Goal: Task Accomplishment & Management: Complete application form

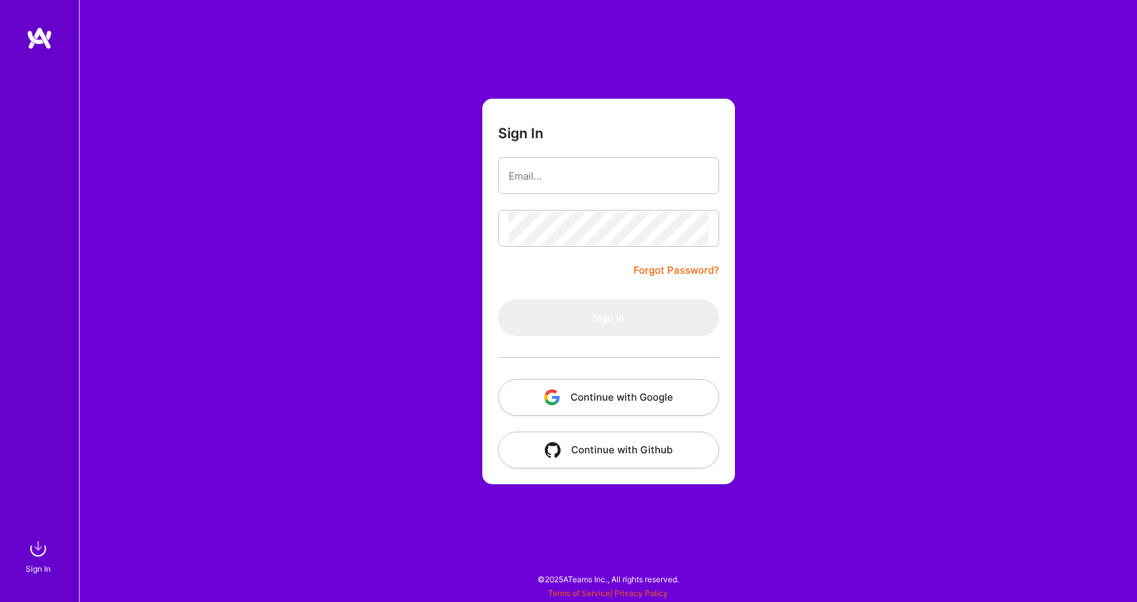
click at [569, 395] on button "Continue with Google" at bounding box center [608, 397] width 221 height 37
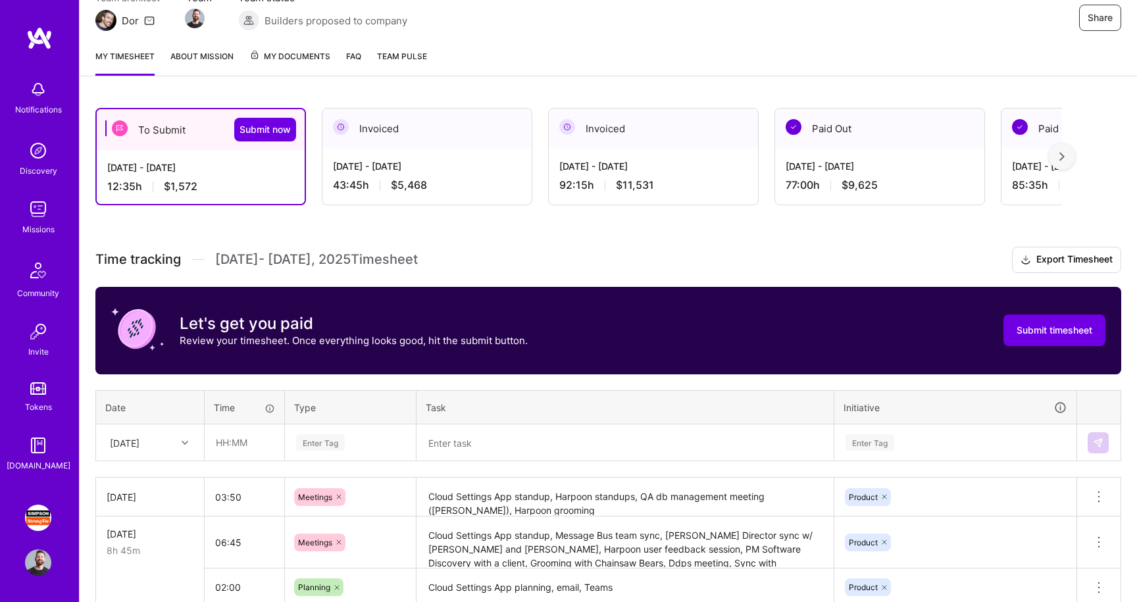
scroll to position [199, 0]
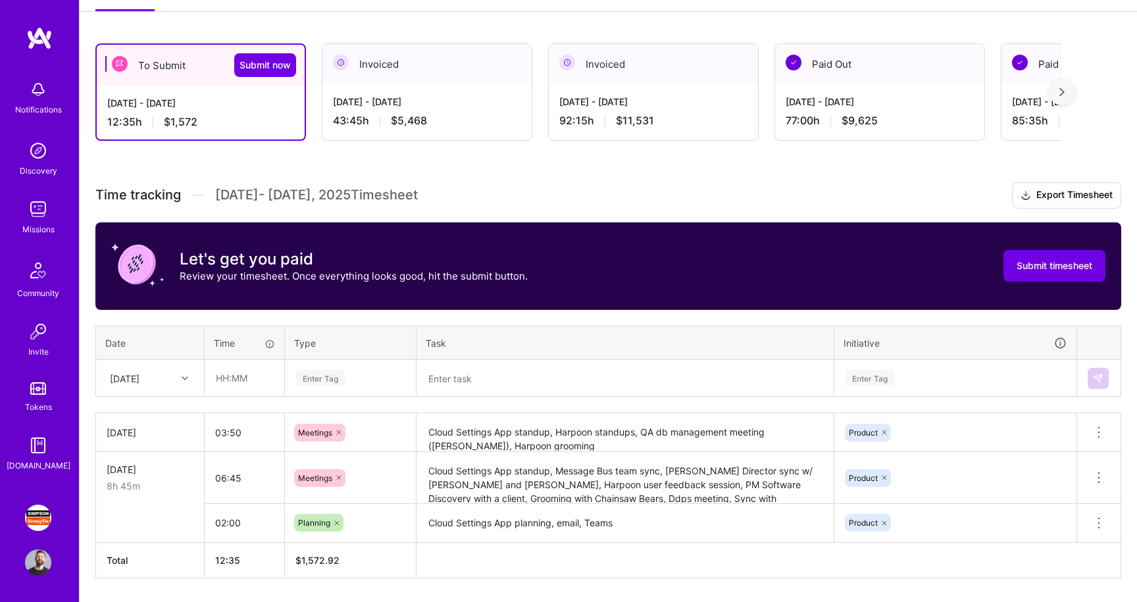
click at [180, 395] on div "[DATE]" at bounding box center [150, 378] width 107 height 35
click at [286, 310] on div "Time tracking [DATE] - [DATE] Timesheet Export Timesheet Let's get you paid Rev…" at bounding box center [608, 380] width 1026 height 396
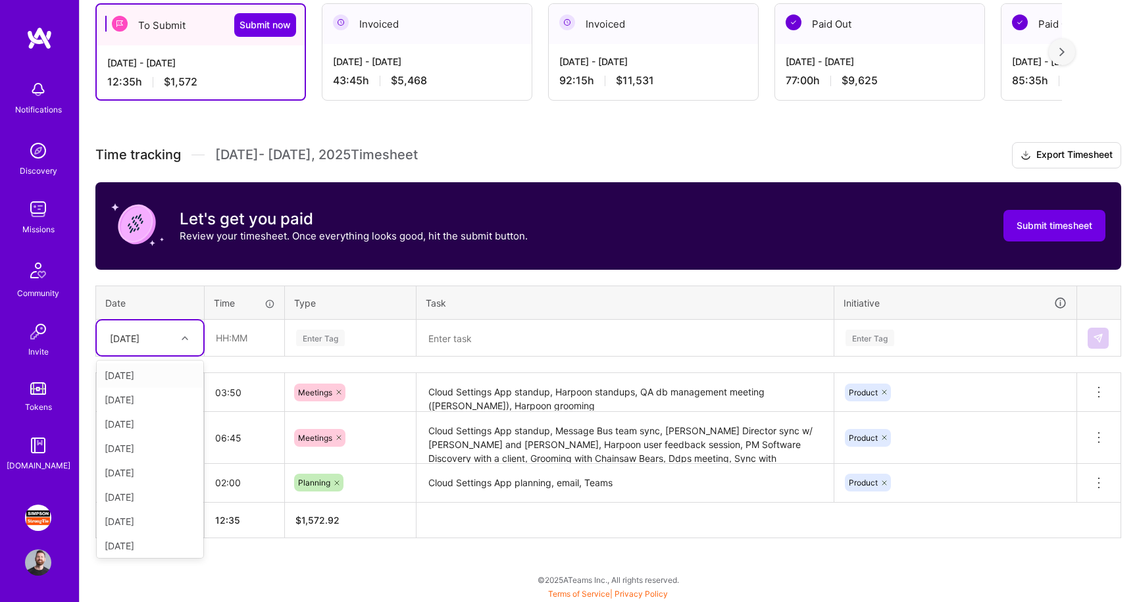
click at [188, 336] on div at bounding box center [186, 338] width 20 height 17
click at [280, 365] on div "Time tracking Aug 16 - Aug 31 , 2025 Timesheet Export Timesheet Let's get you p…" at bounding box center [608, 340] width 1026 height 396
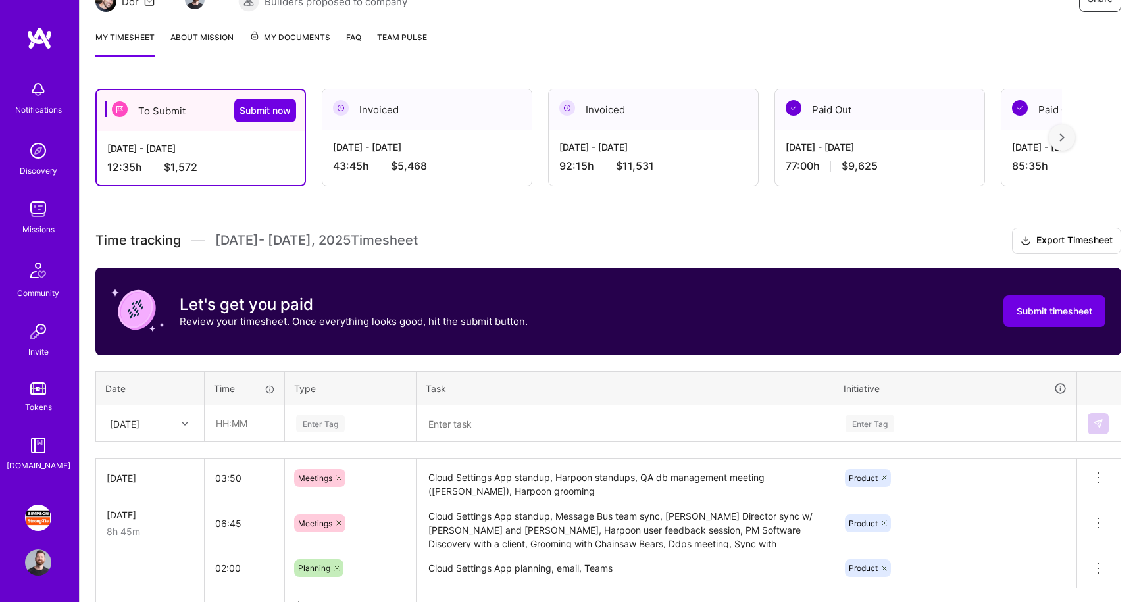
scroll to position [155, 0]
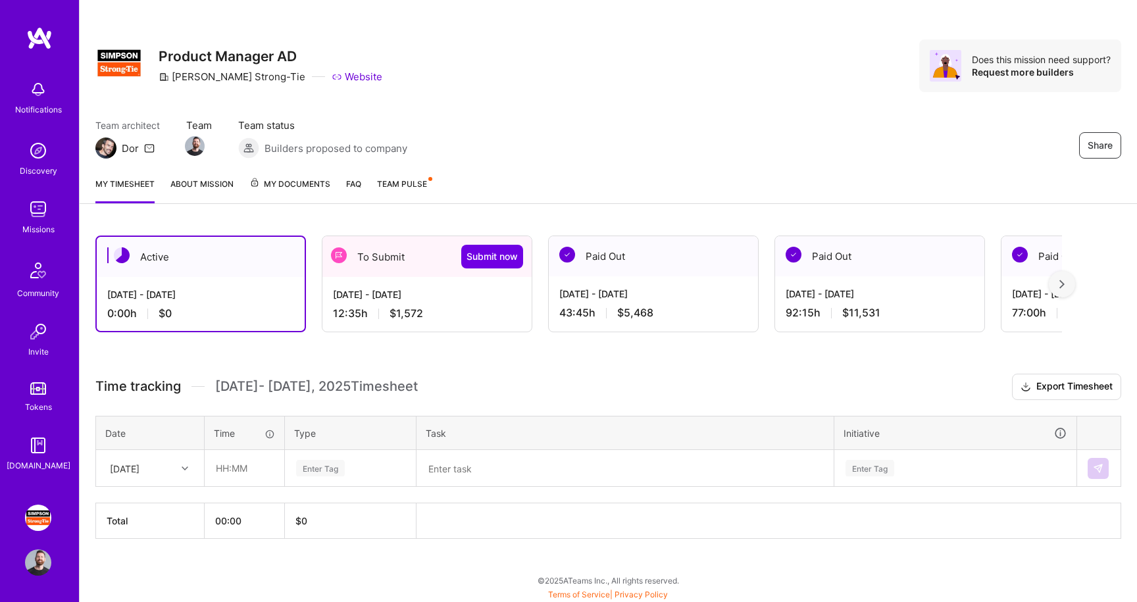
scroll to position [7, 0]
click at [372, 253] on div "To Submit Submit now" at bounding box center [426, 256] width 209 height 41
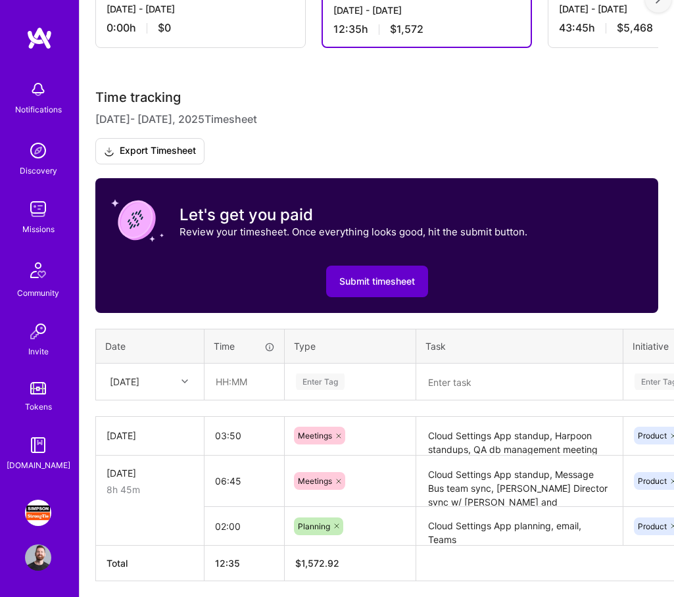
scroll to position [359, 0]
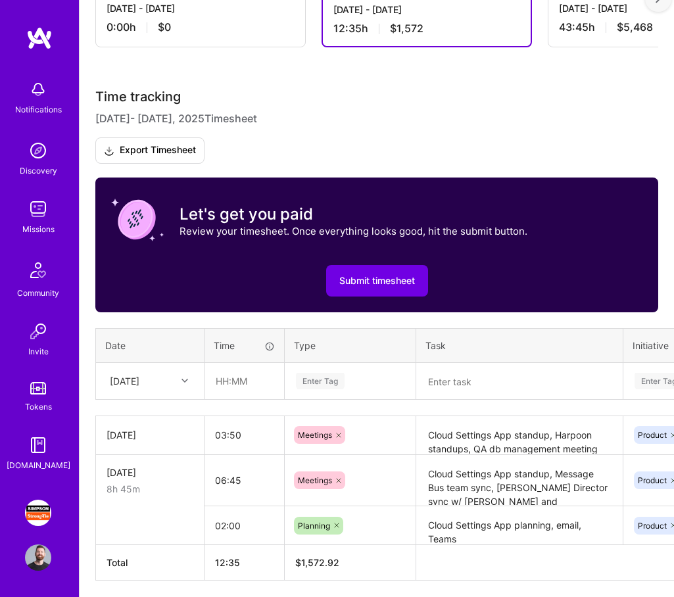
click at [467, 445] on textarea "Cloud Settings App standup, Harpoon standups, QA db management meeting ([PERSON…" at bounding box center [520, 436] width 204 height 36
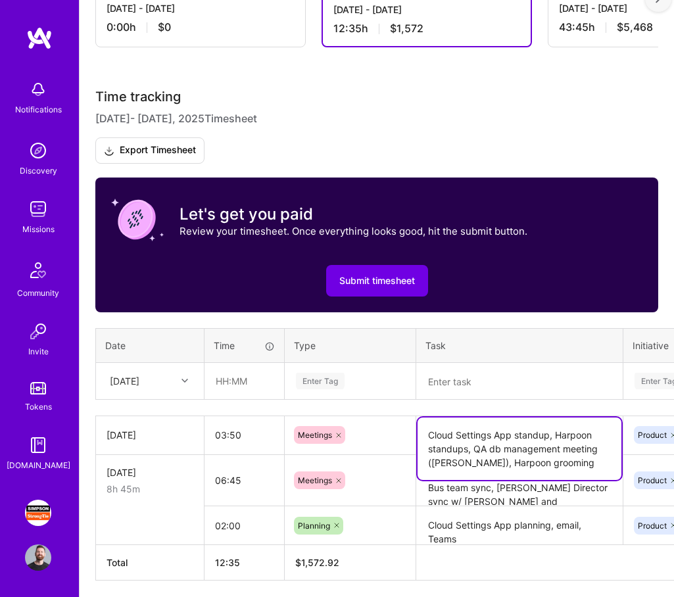
click at [467, 445] on textarea "Cloud Settings App standup, Harpoon standups, QA db management meeting ([PERSON…" at bounding box center [520, 449] width 204 height 63
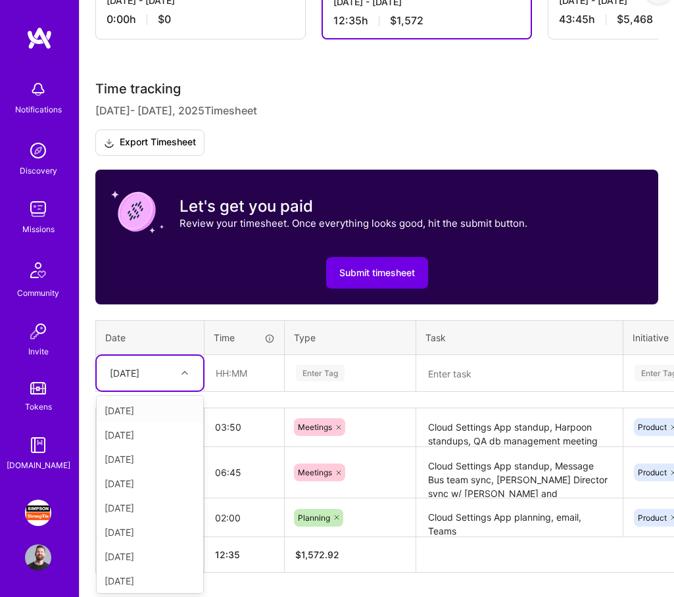
scroll to position [367, 0]
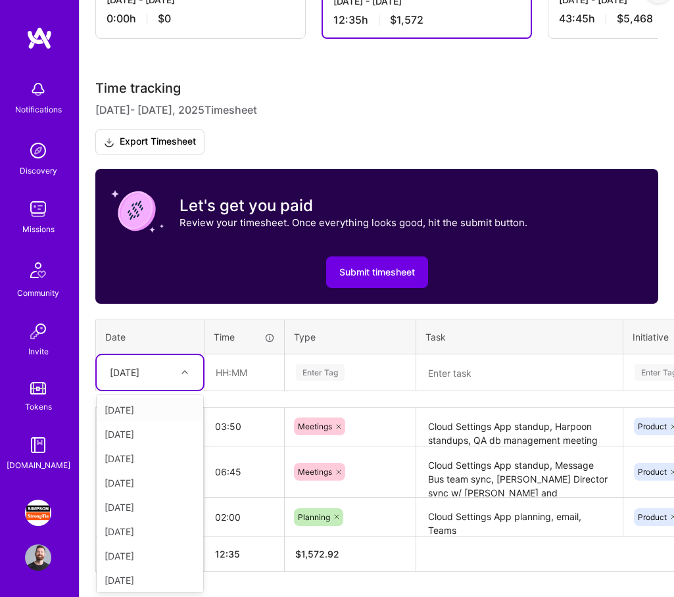
click at [187, 380] on div at bounding box center [186, 373] width 20 height 22
click at [169, 457] on div "[DATE]" at bounding box center [150, 459] width 107 height 24
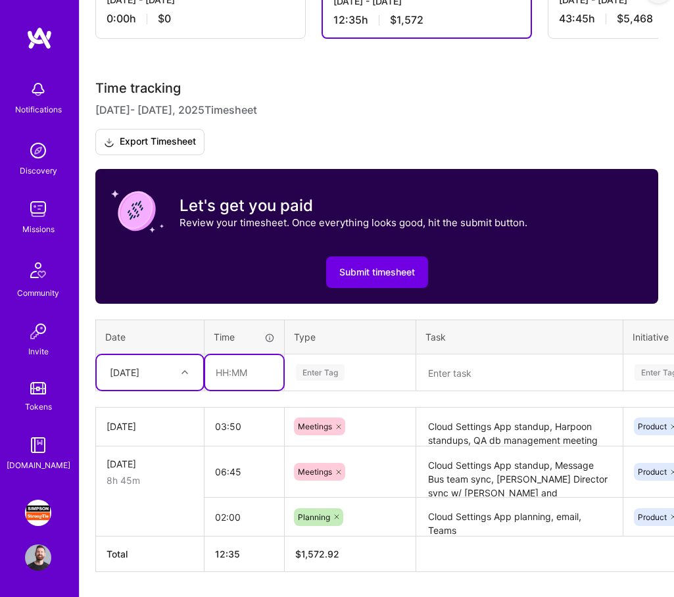
click at [242, 376] on input "text" at bounding box center [244, 372] width 78 height 35
type input "01:00"
click at [336, 376] on div "Enter Tag" at bounding box center [320, 373] width 49 height 20
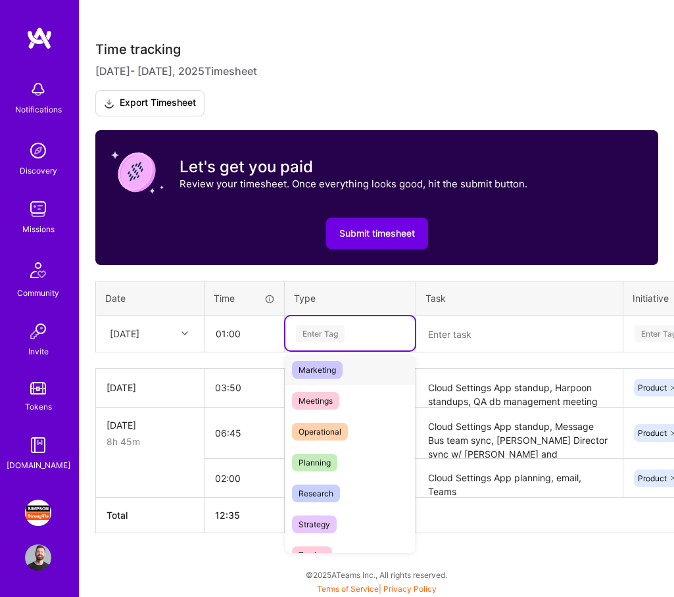
scroll to position [201, 0]
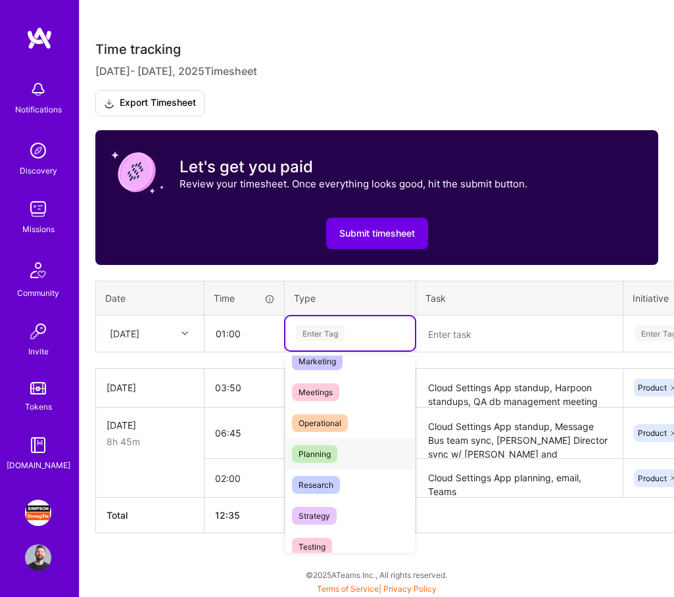
click at [341, 454] on div "Planning" at bounding box center [351, 454] width 130 height 31
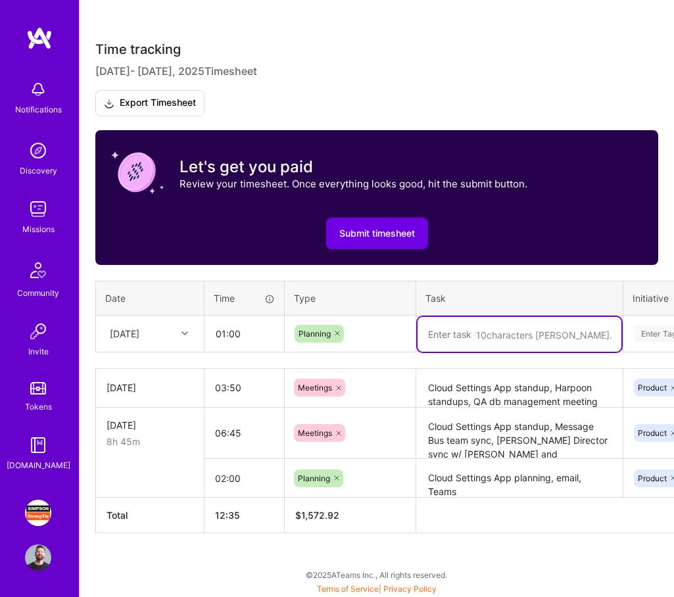
click at [503, 333] on textarea at bounding box center [520, 334] width 204 height 35
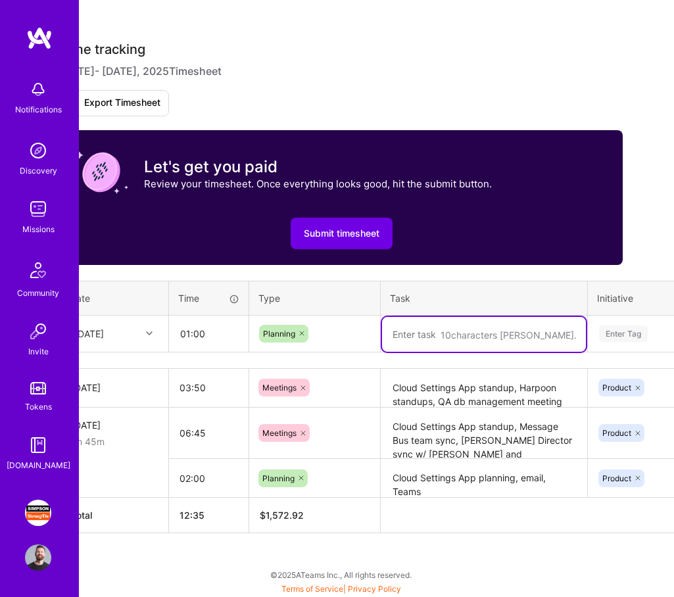
scroll to position [406, 37]
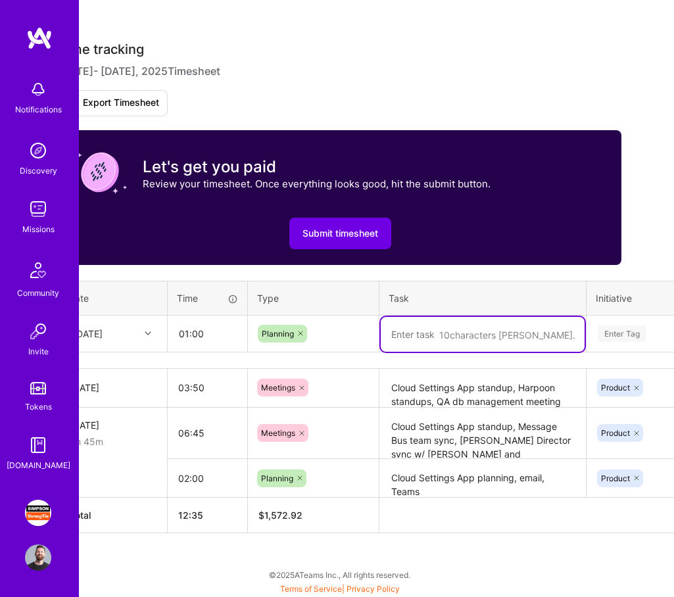
click at [299, 335] on icon at bounding box center [301, 334] width 4 height 4
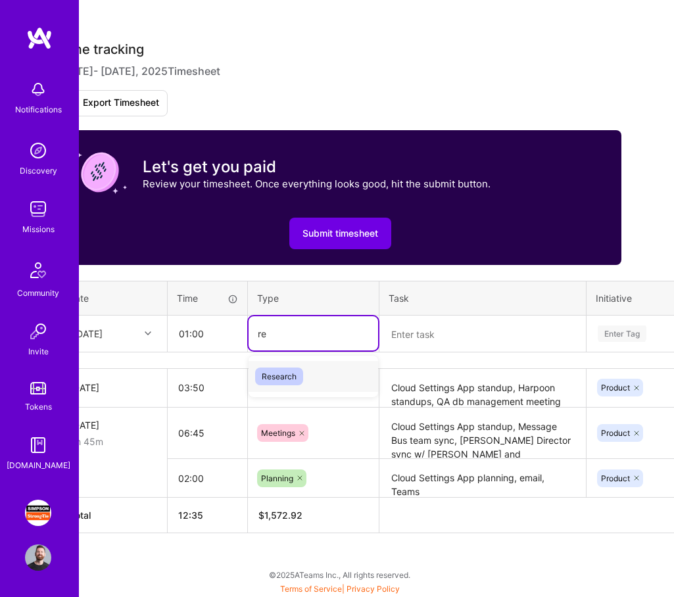
type input "res"
click at [314, 372] on div "Research" at bounding box center [314, 376] width 130 height 31
click at [455, 345] on textarea at bounding box center [483, 334] width 204 height 35
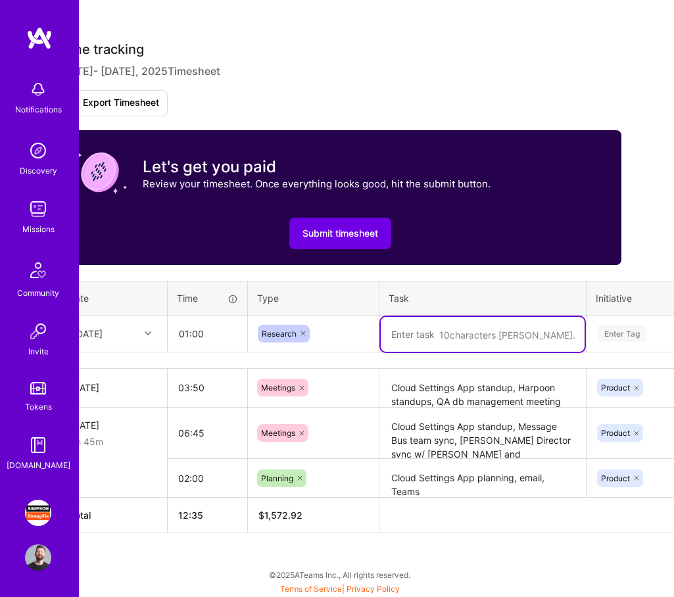
type textarea "t"
click at [301, 335] on icon at bounding box center [303, 334] width 8 height 8
type textarea "Telerik,"
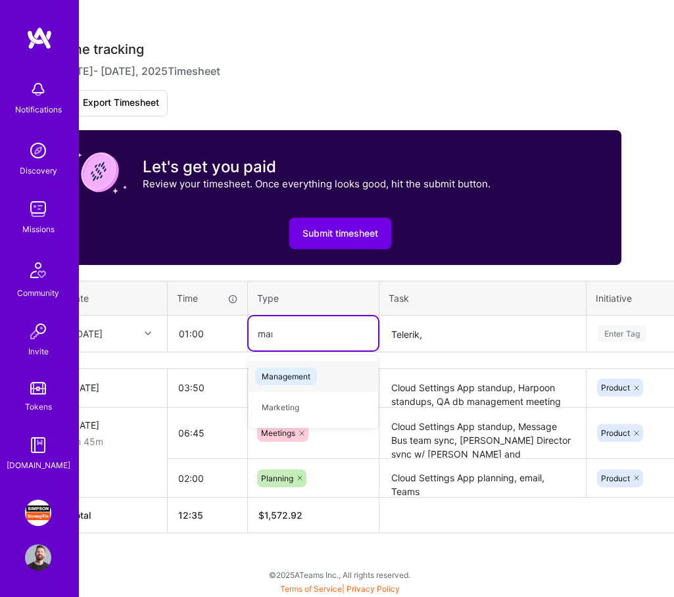
type input "mana"
click at [305, 372] on span "Management" at bounding box center [286, 377] width 62 height 18
click at [471, 328] on textarea "Telerik," at bounding box center [483, 334] width 204 height 35
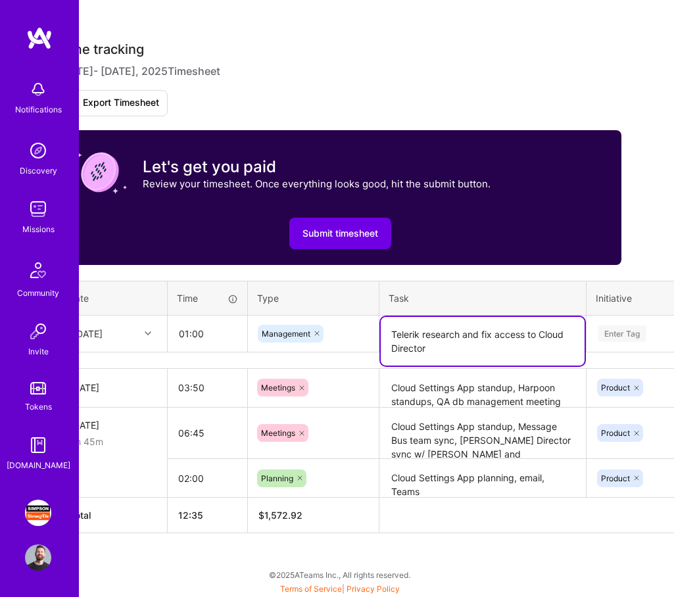
type textarea "Telerik research and fix access to Cloud Director"
click at [634, 330] on div "Enter Tag" at bounding box center [622, 334] width 49 height 20
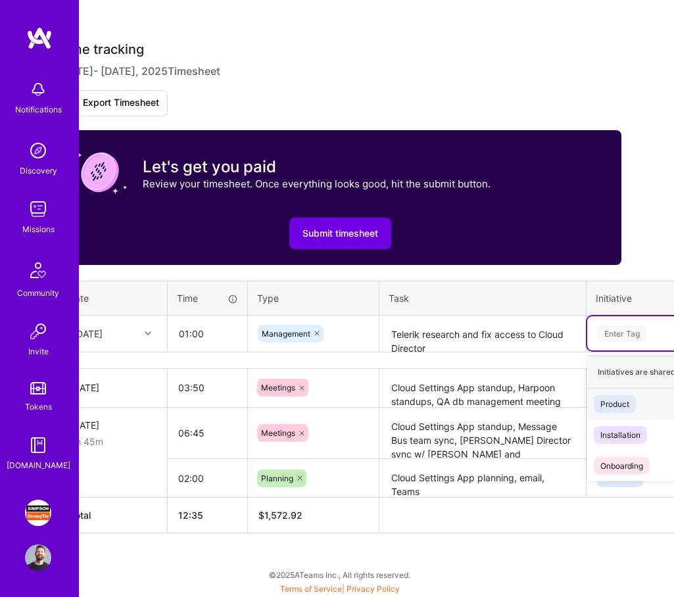
click at [617, 407] on div "Product" at bounding box center [615, 404] width 29 height 14
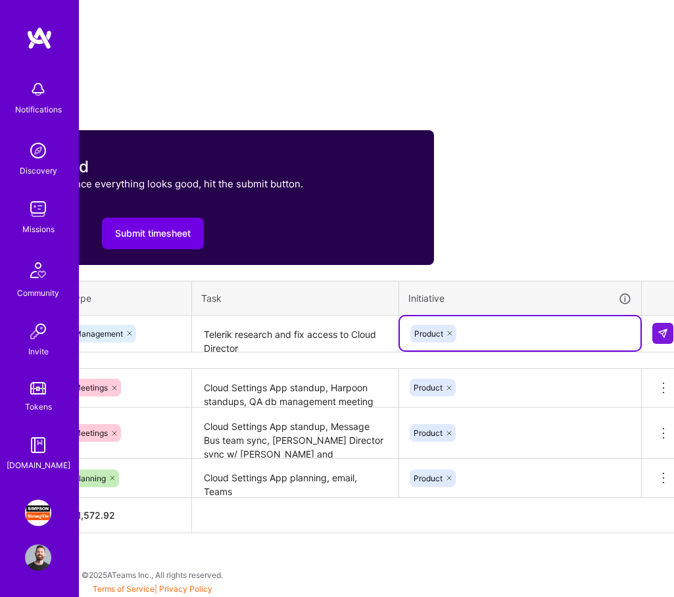
scroll to position [406, 236]
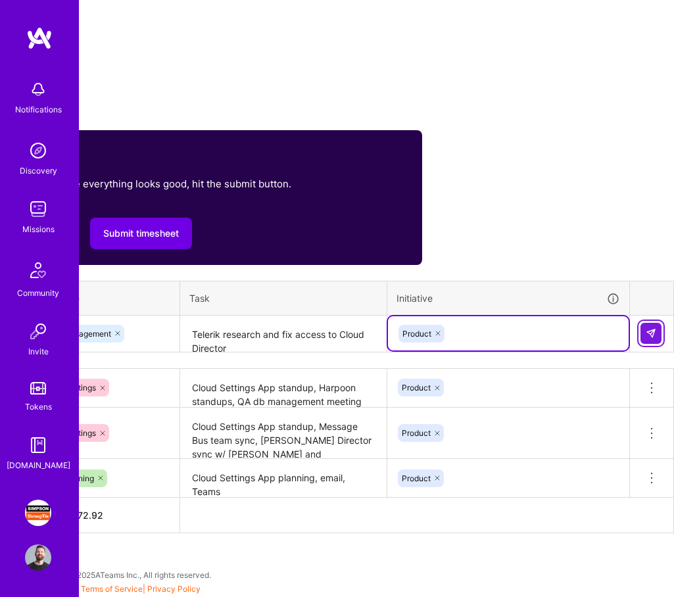
click at [650, 332] on img at bounding box center [651, 333] width 11 height 11
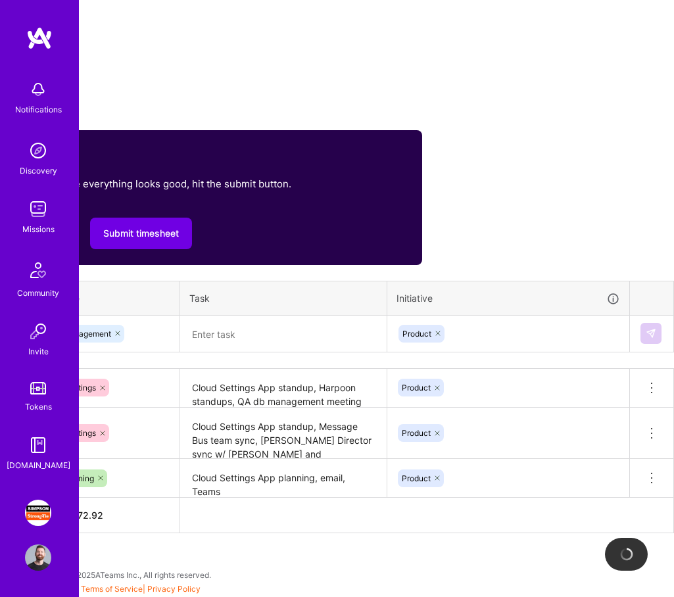
scroll to position [406, 0]
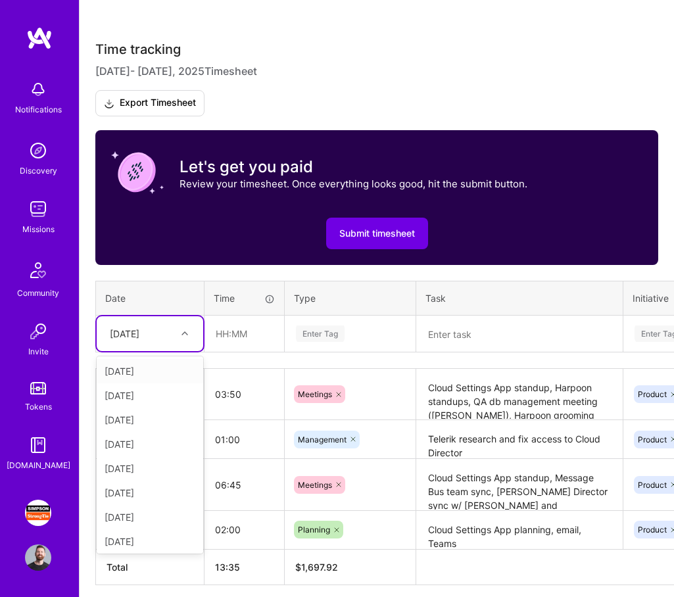
click at [189, 330] on div at bounding box center [186, 333] width 20 height 17
click at [162, 450] on div "[DATE]" at bounding box center [150, 444] width 107 height 24
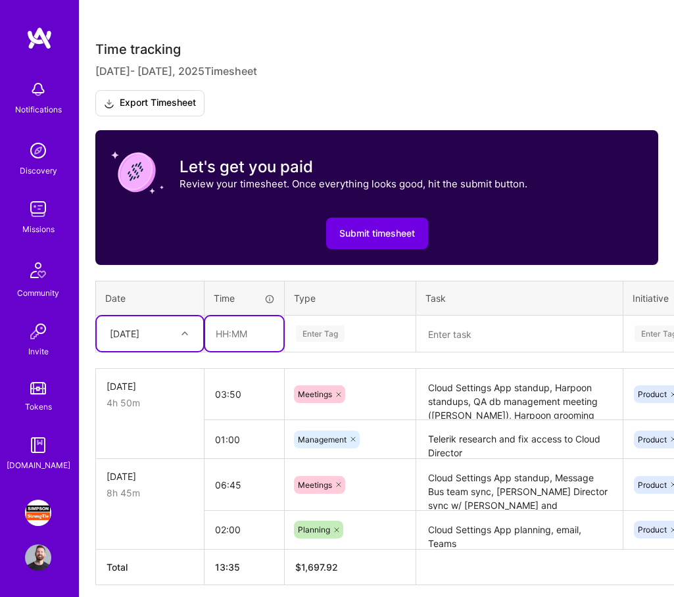
click at [246, 330] on input "text" at bounding box center [244, 334] width 78 height 35
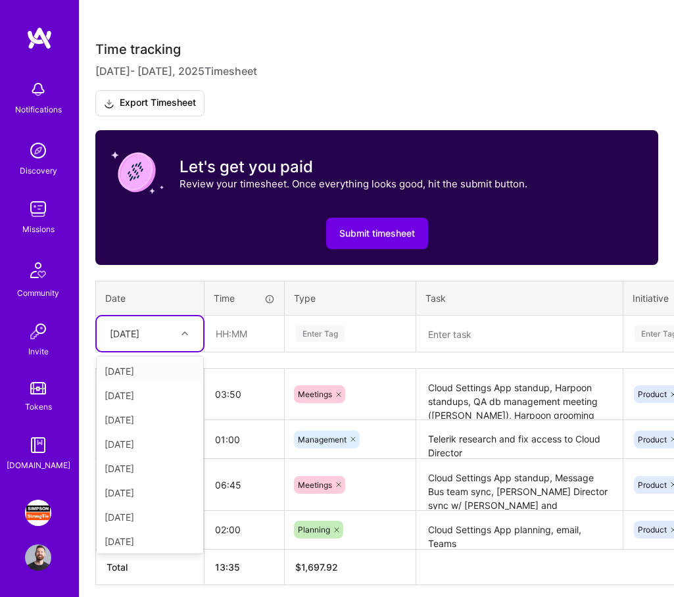
click at [186, 330] on icon at bounding box center [185, 333] width 7 height 7
click at [165, 445] on div "[DATE]" at bounding box center [150, 444] width 107 height 24
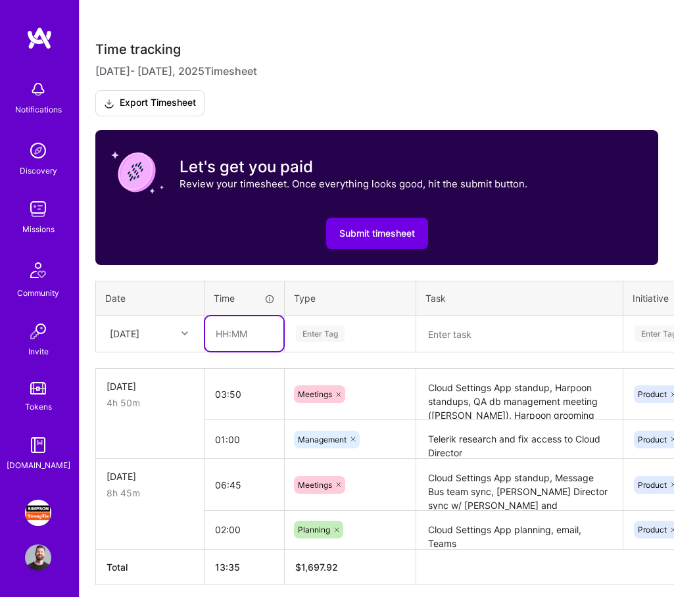
click at [247, 336] on input "text" at bounding box center [244, 334] width 78 height 35
type input "01:00"
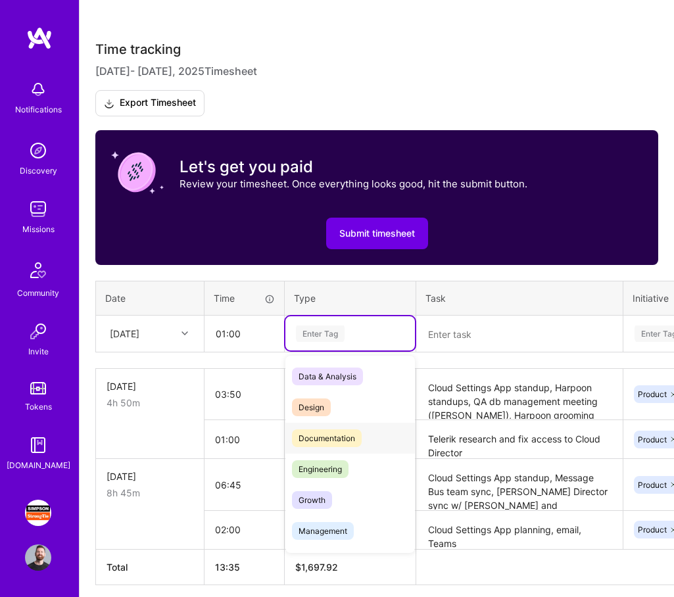
click at [314, 432] on span "Documentation" at bounding box center [327, 439] width 70 height 18
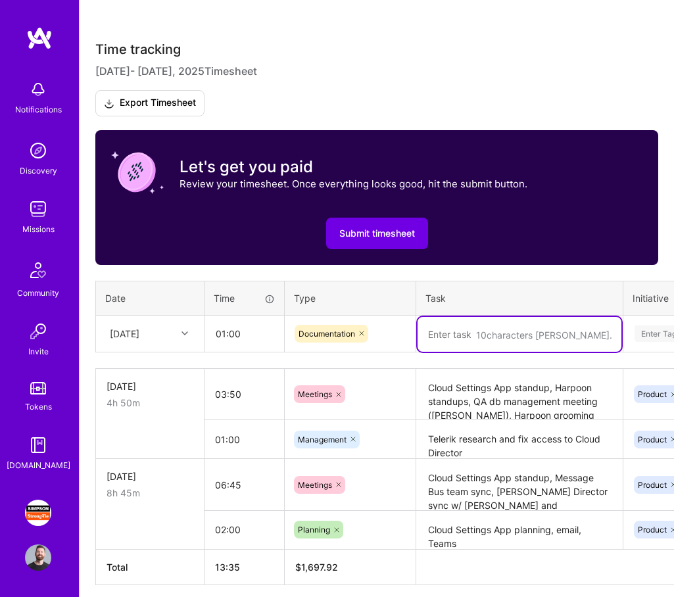
click at [491, 337] on textarea at bounding box center [520, 334] width 204 height 35
type textarea "Ddp Confluence documentation"
click at [656, 329] on div "Enter Tag" at bounding box center [659, 334] width 49 height 20
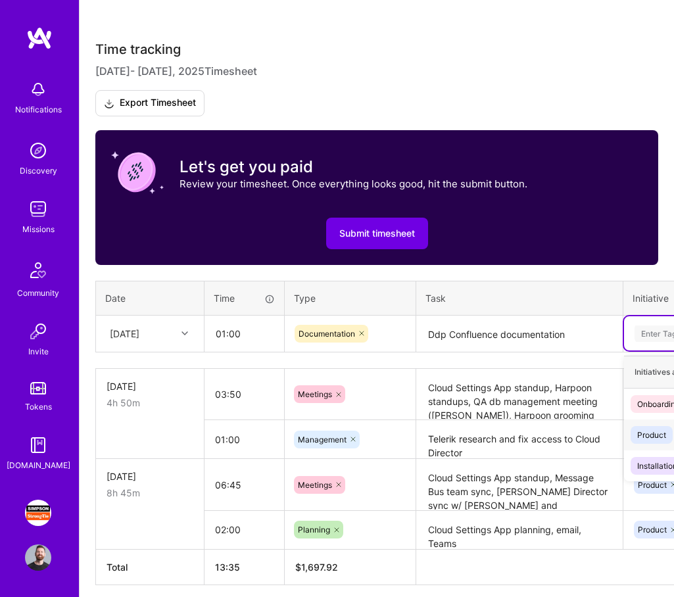
click at [647, 427] on span "Product" at bounding box center [652, 435] width 42 height 18
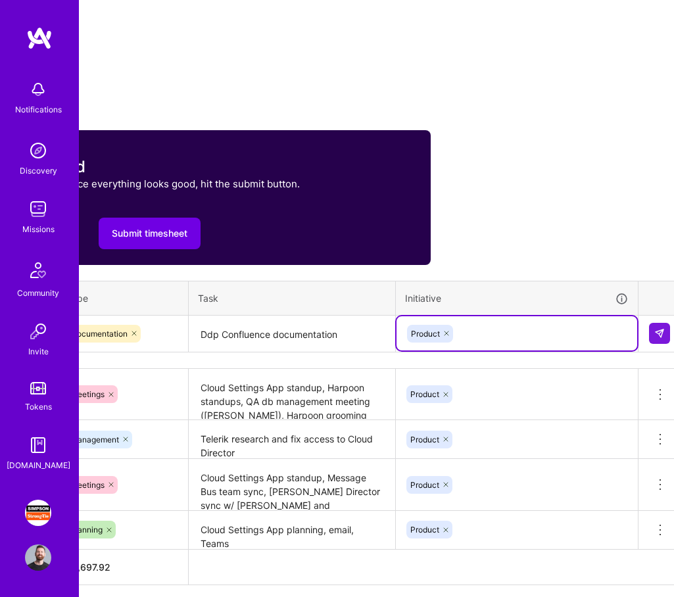
scroll to position [406, 236]
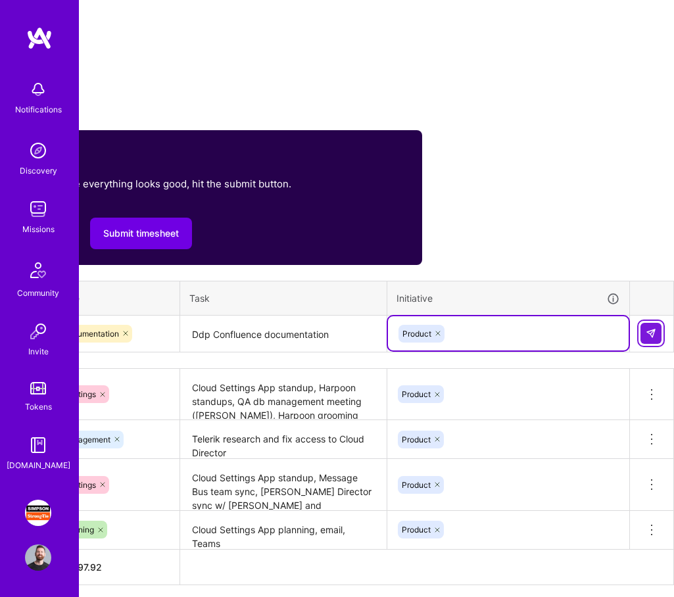
click at [650, 337] on img at bounding box center [651, 333] width 11 height 11
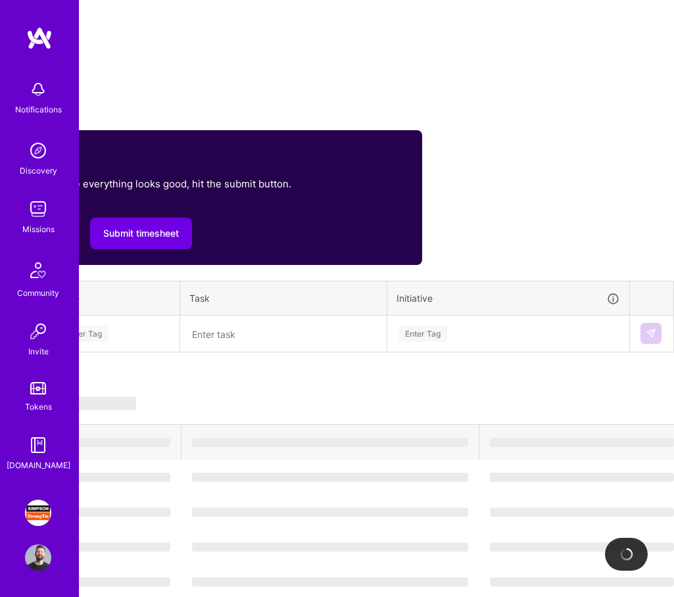
scroll to position [406, 0]
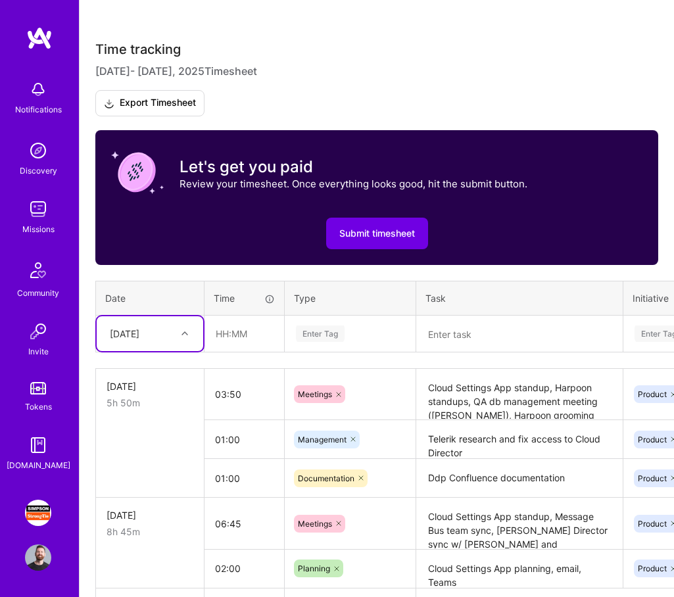
click at [189, 329] on div at bounding box center [186, 333] width 20 height 17
click at [169, 442] on div "[DATE]" at bounding box center [150, 444] width 107 height 24
click at [243, 338] on input "text" at bounding box center [244, 334] width 78 height 35
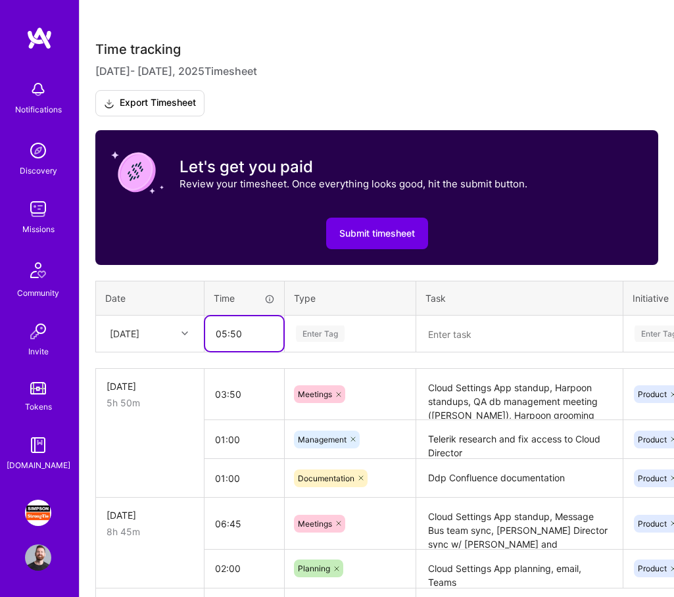
click at [243, 335] on input "05:50" at bounding box center [244, 334] width 78 height 35
type input "05:30"
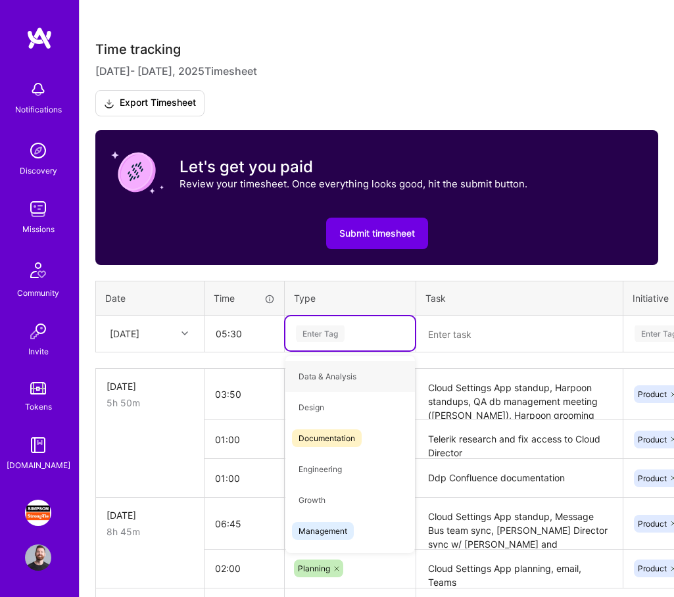
type input "m"
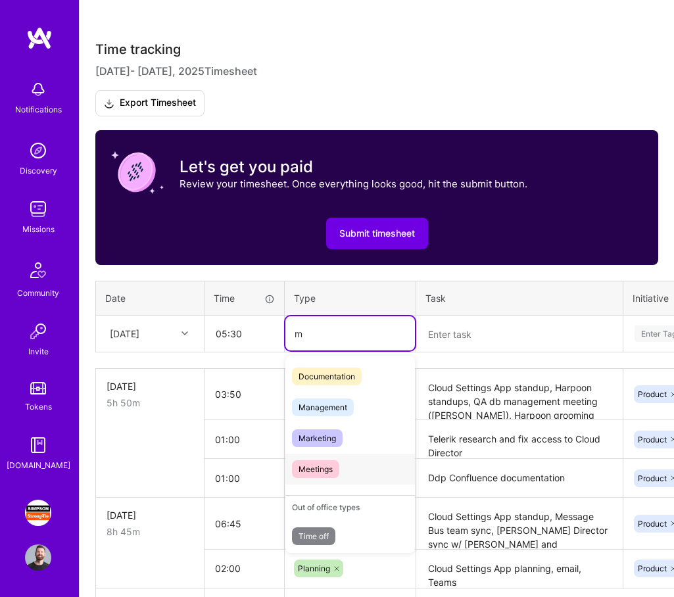
click at [317, 472] on span "Meetings" at bounding box center [315, 470] width 47 height 18
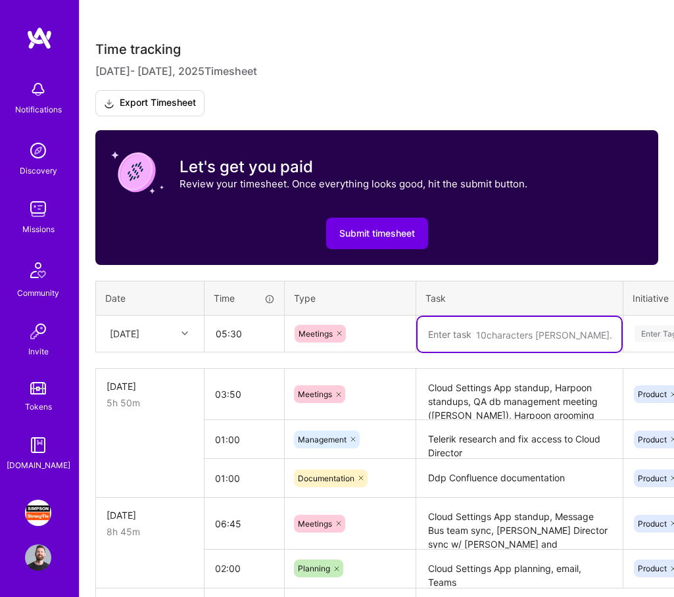
click at [483, 335] on textarea at bounding box center [520, 334] width 204 height 35
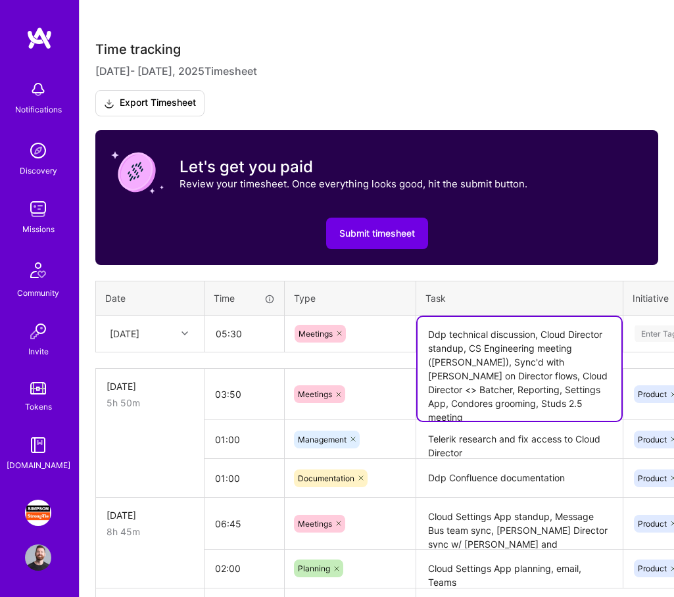
type textarea "Ddp technical discussion, Cloud Director standup, CS Engineering meeting ([PERS…"
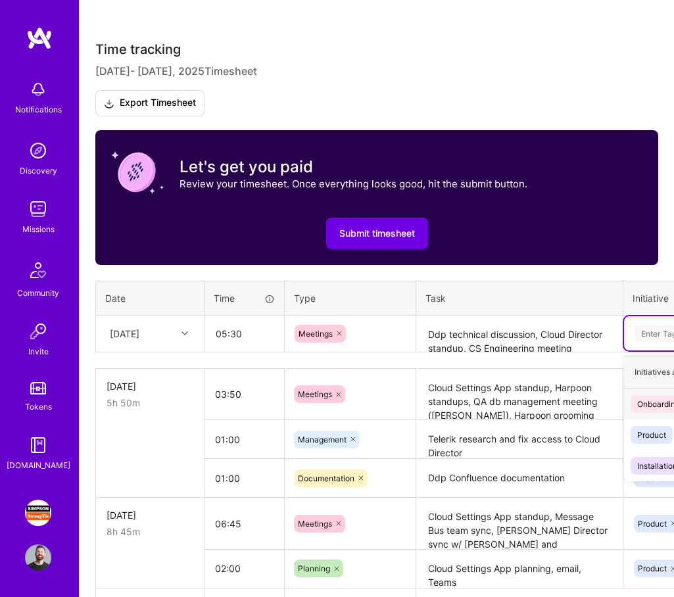
click at [663, 335] on div "Enter Tag" at bounding box center [659, 334] width 49 height 20
click at [655, 433] on div "Product" at bounding box center [652, 435] width 29 height 14
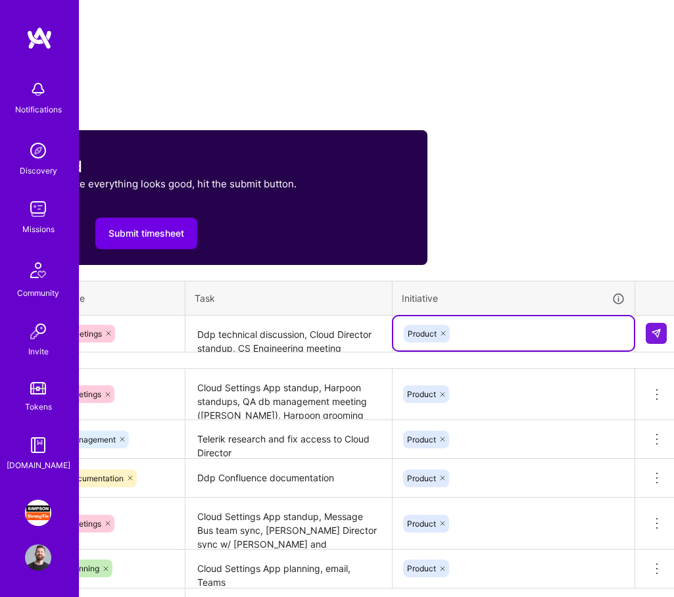
scroll to position [406, 236]
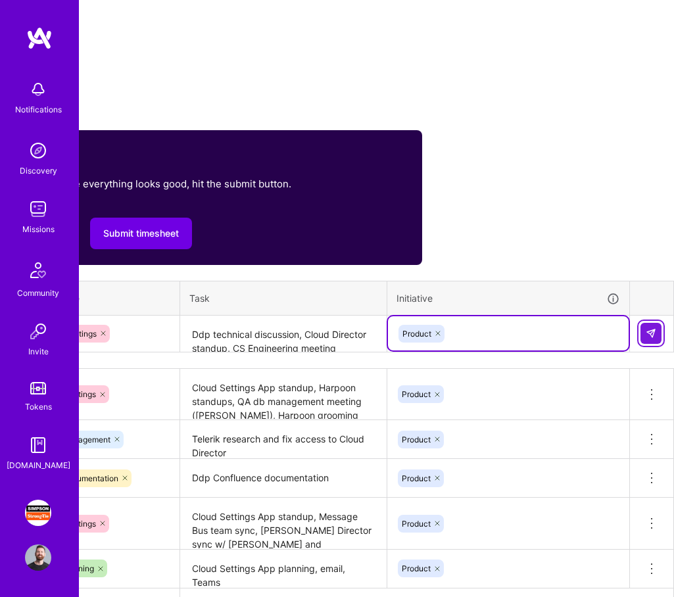
click at [651, 336] on img at bounding box center [651, 333] width 11 height 11
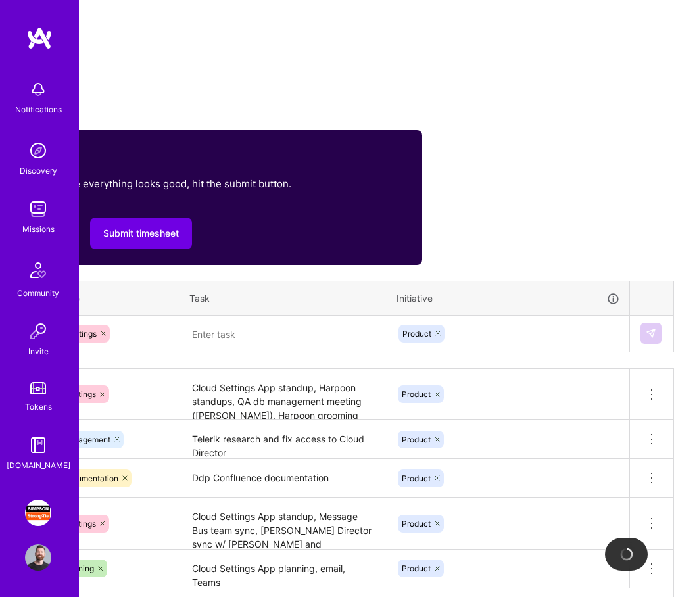
scroll to position [406, 0]
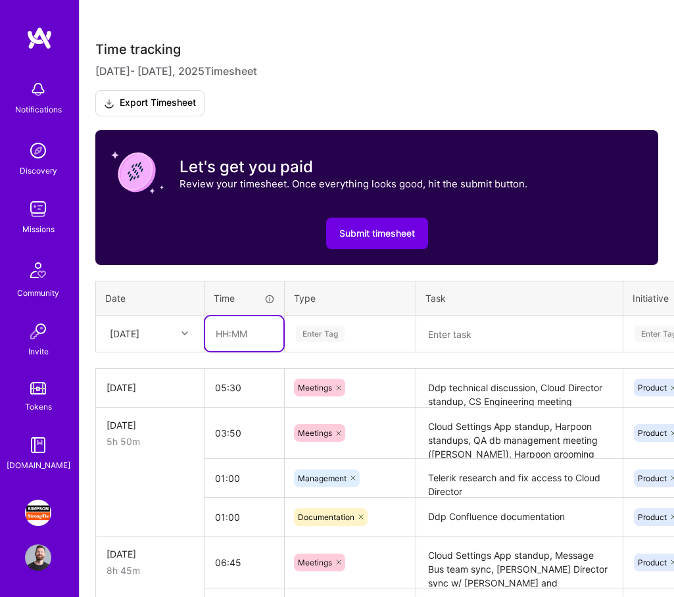
click at [238, 334] on input "text" at bounding box center [244, 334] width 78 height 35
type input "02:00"
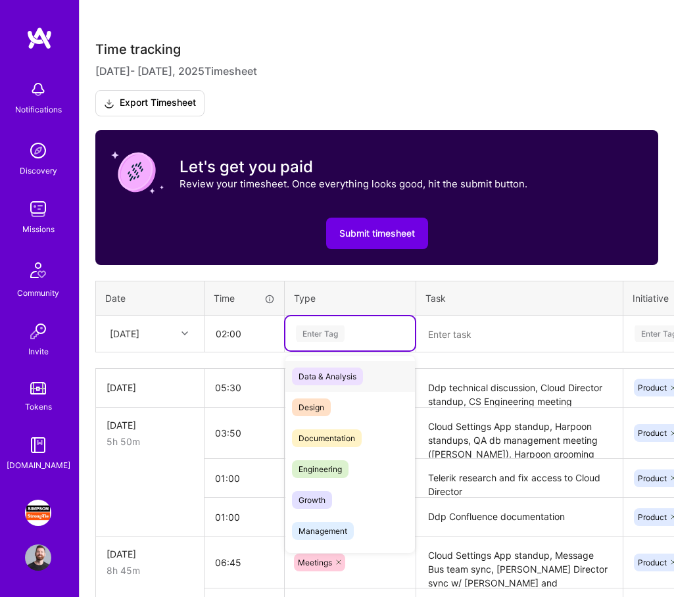
click at [330, 334] on div "Enter Tag" at bounding box center [320, 334] width 49 height 20
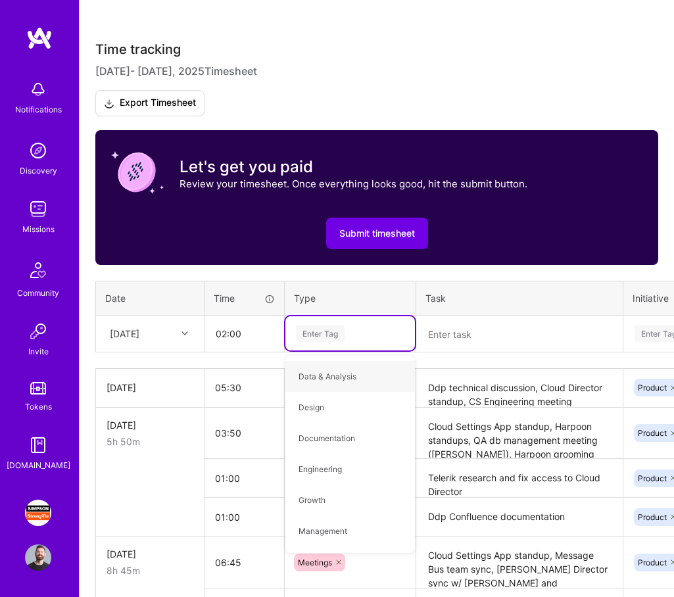
click at [332, 335] on div "Enter Tag" at bounding box center [320, 334] width 49 height 20
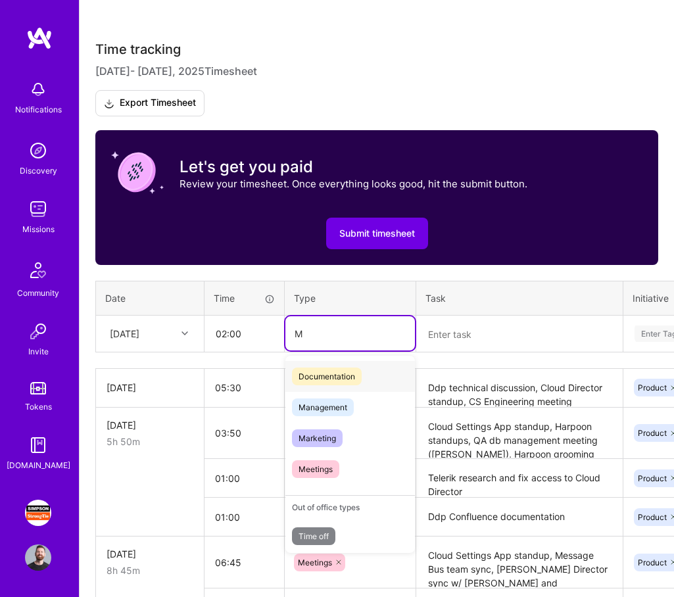
type input "M"
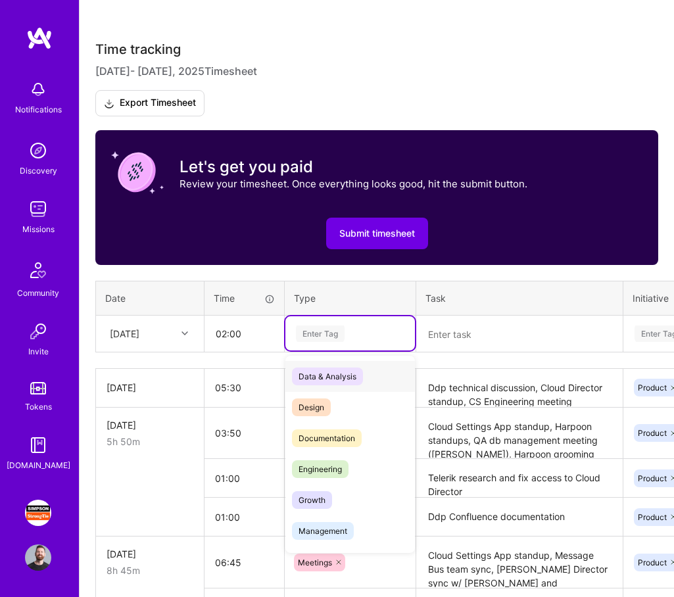
click at [320, 338] on div "Enter Tag" at bounding box center [320, 334] width 49 height 20
click at [353, 536] on span "Management" at bounding box center [323, 531] width 62 height 18
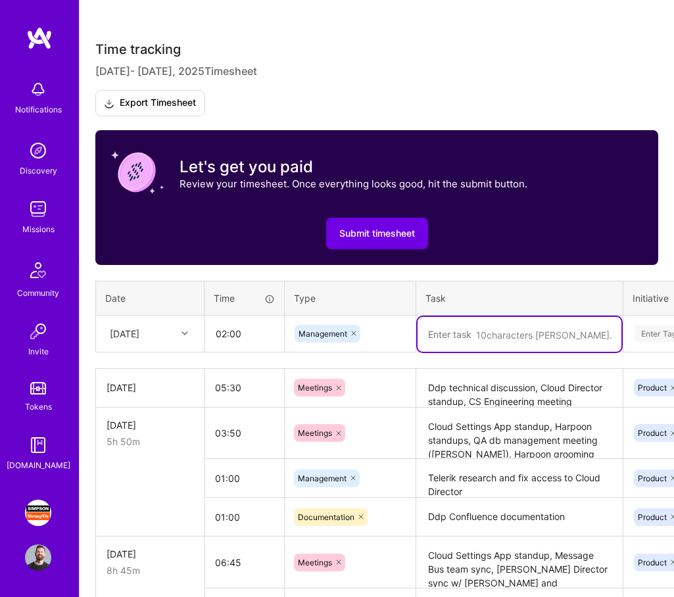
click at [467, 338] on textarea at bounding box center [520, 334] width 204 height 35
type textarea "Follow-up from AM meetings,"
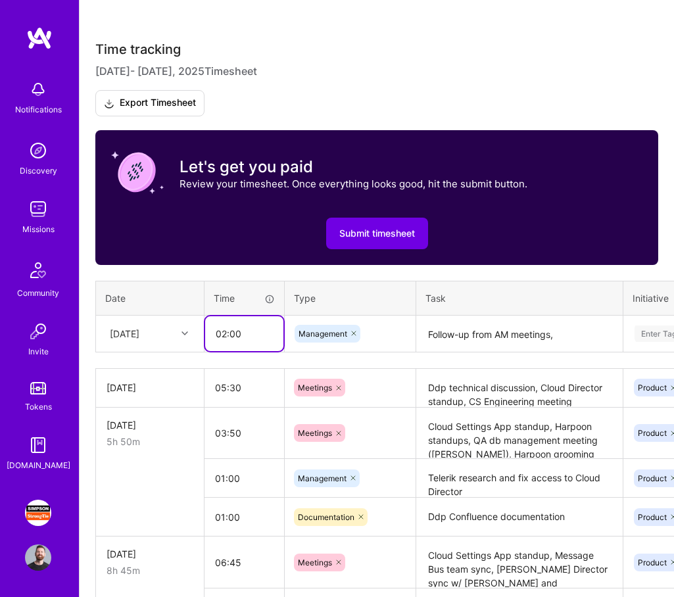
click at [237, 330] on input "02:00" at bounding box center [244, 334] width 78 height 35
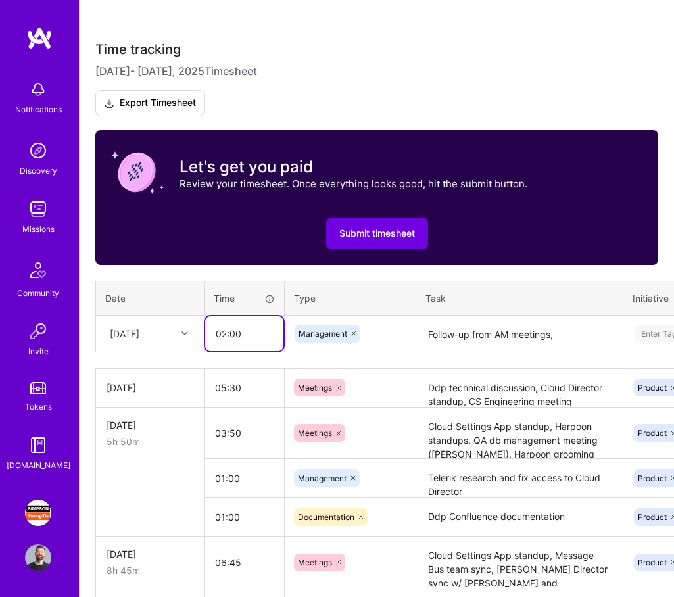
click at [237, 330] on input "02:00" at bounding box center [244, 334] width 78 height 35
type input "01:30"
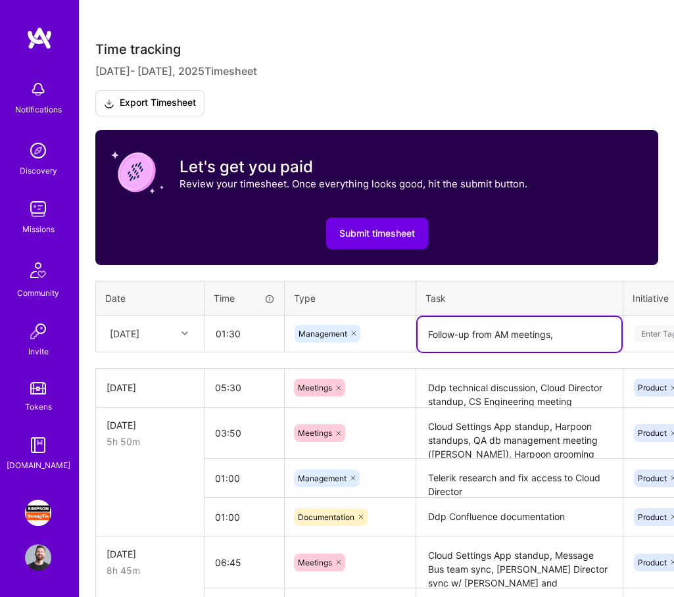
click at [578, 330] on textarea "Follow-up from AM meetings," at bounding box center [520, 334] width 204 height 35
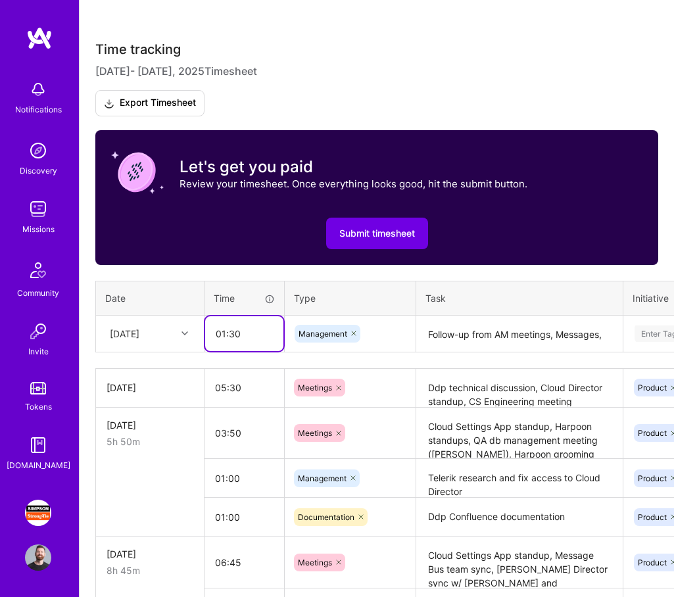
click at [255, 329] on input "01:30" at bounding box center [244, 334] width 78 height 35
click at [603, 331] on textarea "Follow-up from AM meetings, Messages," at bounding box center [520, 334] width 204 height 35
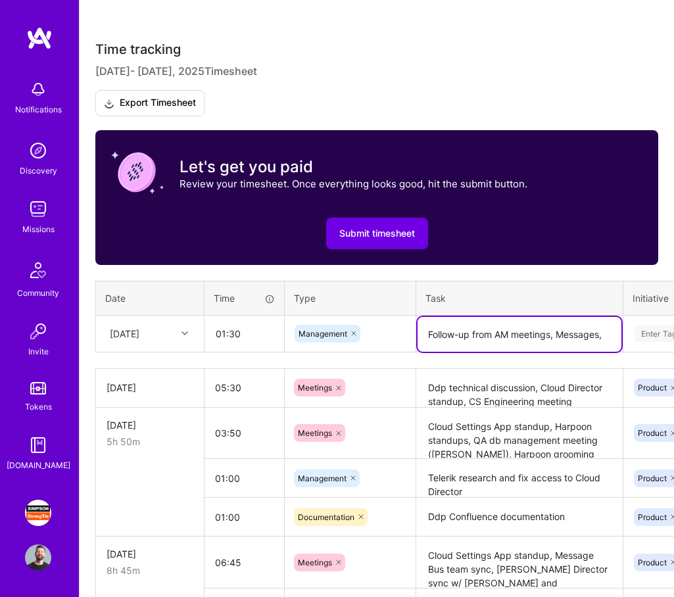
click at [608, 334] on textarea "Follow-up from AM meetings, Messages," at bounding box center [520, 334] width 204 height 35
type textarea "Follow-up from AM meetings, Messages, Documentation"
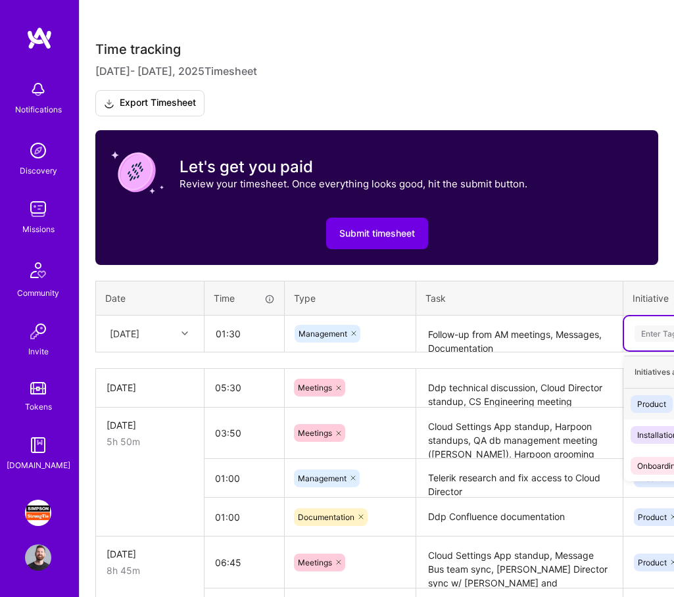
click at [657, 401] on div "Product" at bounding box center [652, 404] width 29 height 14
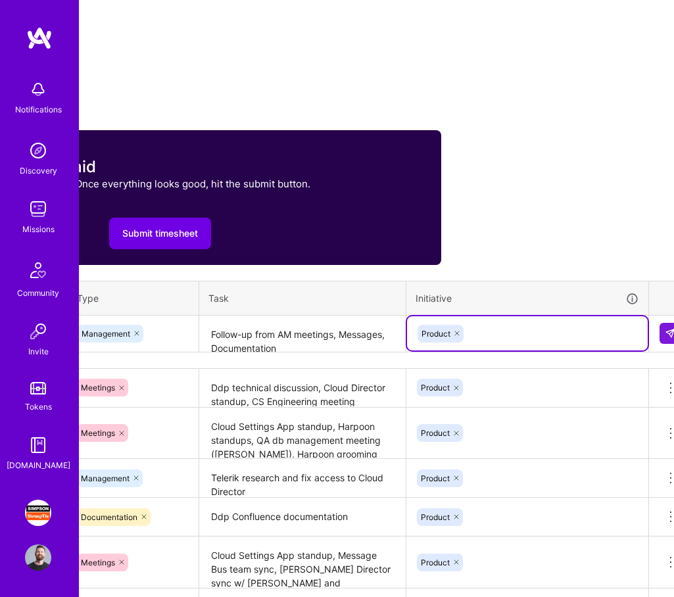
scroll to position [406, 220]
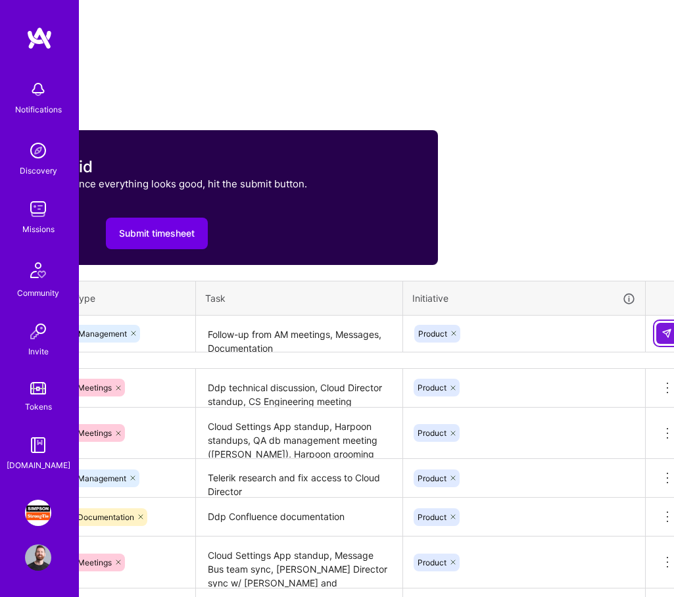
click at [671, 333] on img at bounding box center [667, 333] width 11 height 11
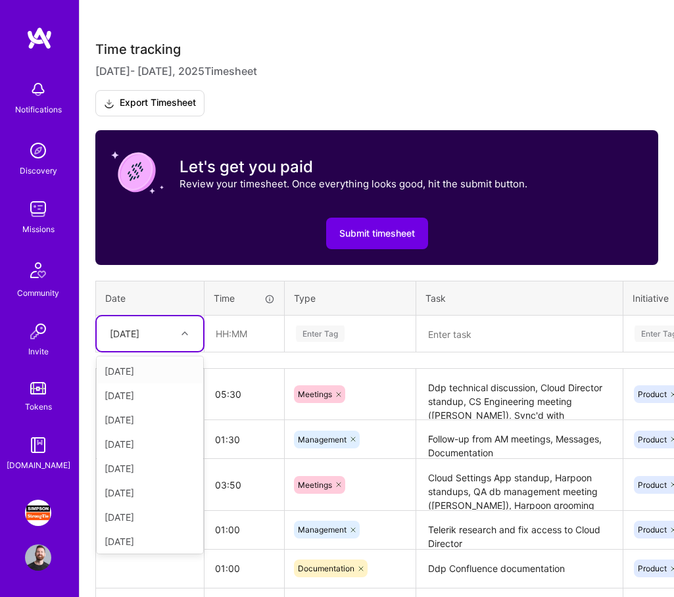
click at [184, 330] on icon at bounding box center [185, 333] width 7 height 7
click at [165, 470] on div "[DATE]" at bounding box center [150, 469] width 107 height 24
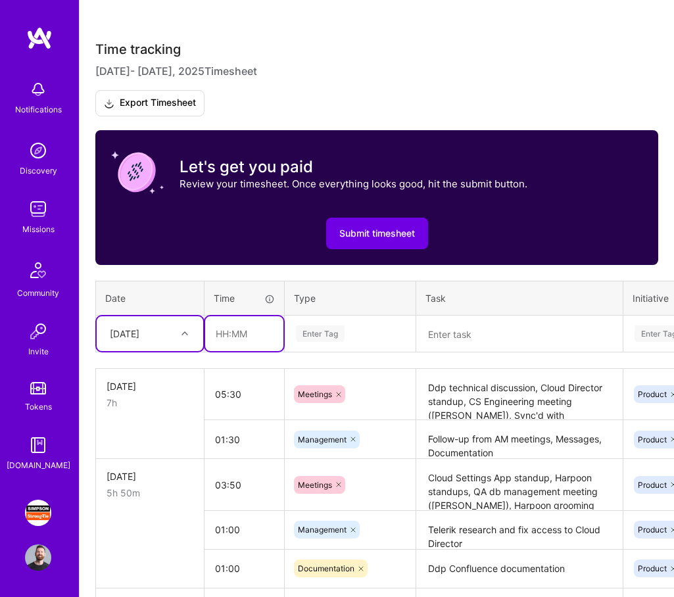
click at [227, 330] on input "text" at bounding box center [244, 334] width 78 height 35
click at [237, 326] on input "text" at bounding box center [244, 334] width 78 height 35
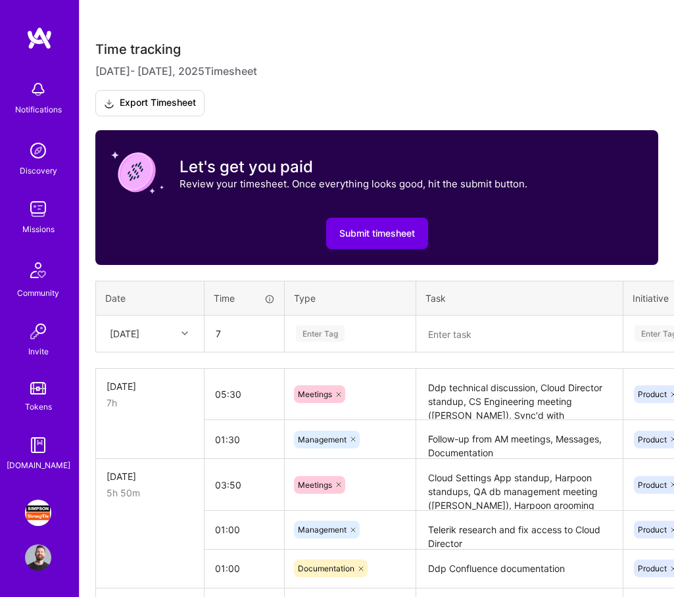
type input "07:00"
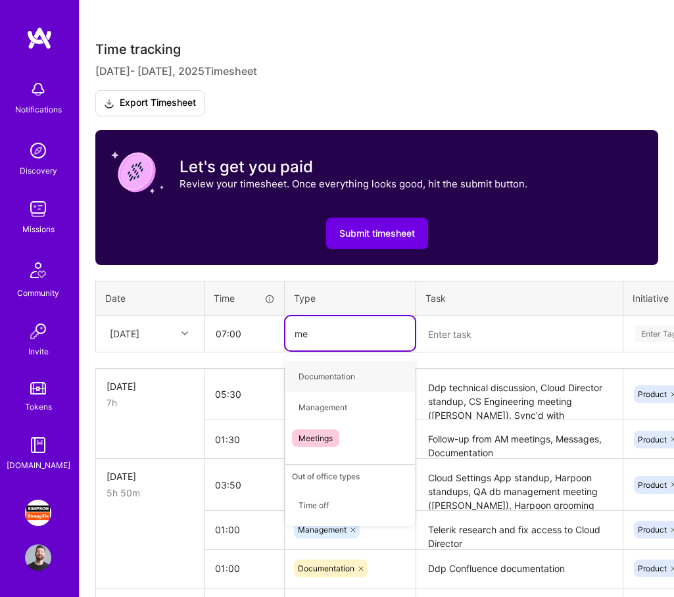
type input "mee"
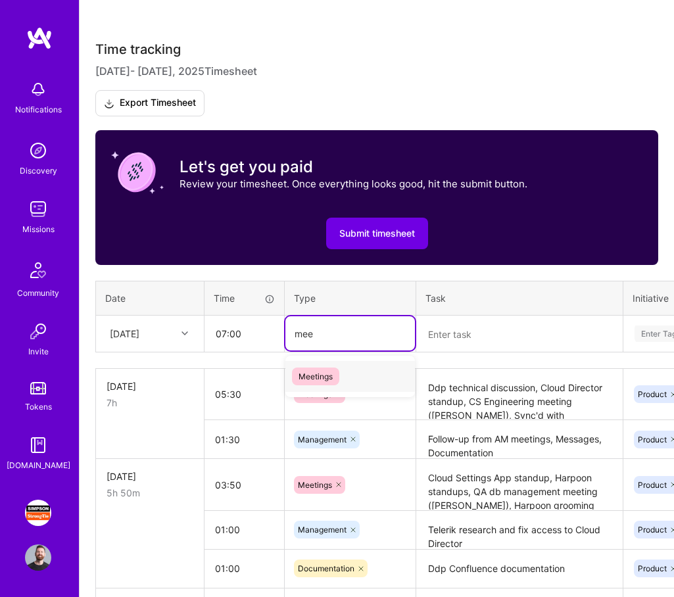
click at [347, 382] on div "Meetings" at bounding box center [351, 376] width 130 height 31
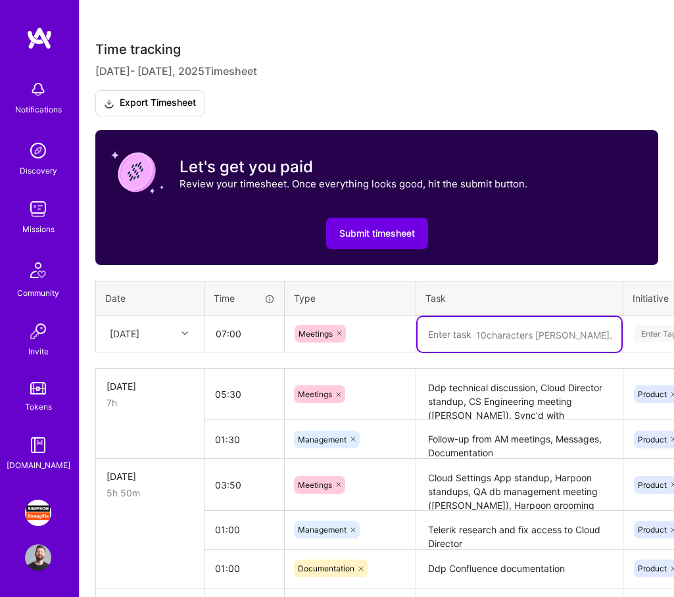
click at [464, 332] on textarea at bounding box center [520, 334] width 204 height 35
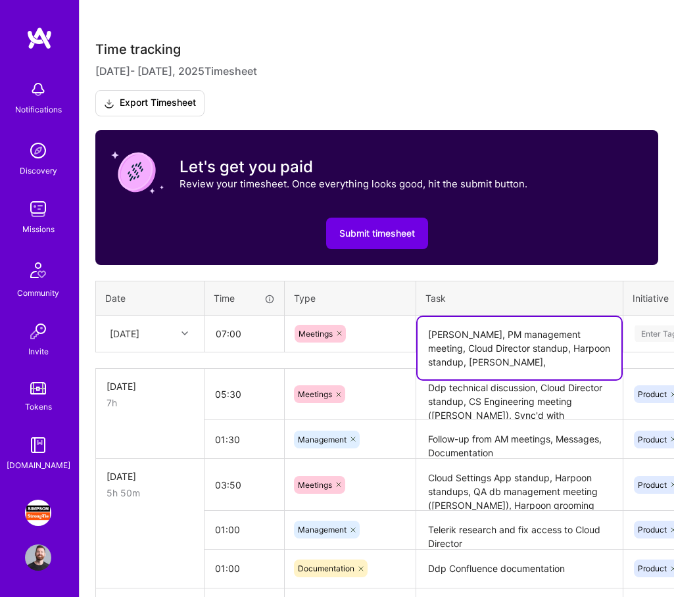
type textarea "[PERSON_NAME], PM management meeting, Cloud Director standup, Harpoon standup, …"
click at [240, 336] on input "07:00" at bounding box center [244, 334] width 78 height 35
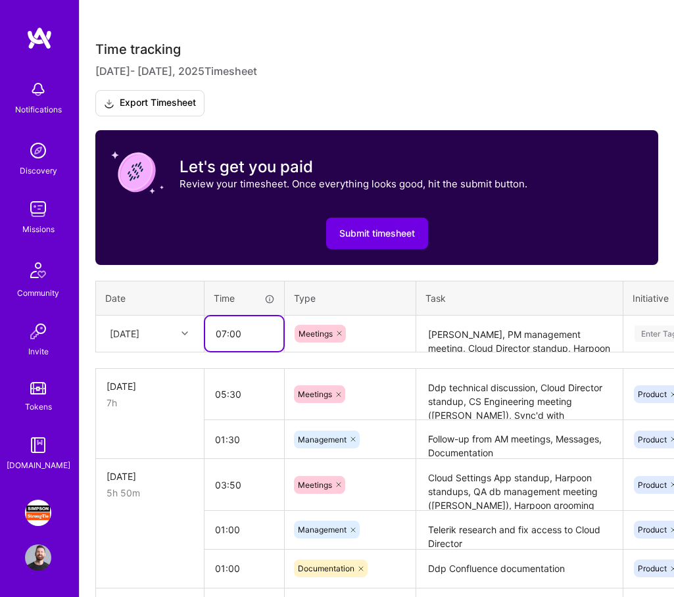
click at [240, 336] on input "07:00" at bounding box center [244, 334] width 78 height 35
type input "04:50"
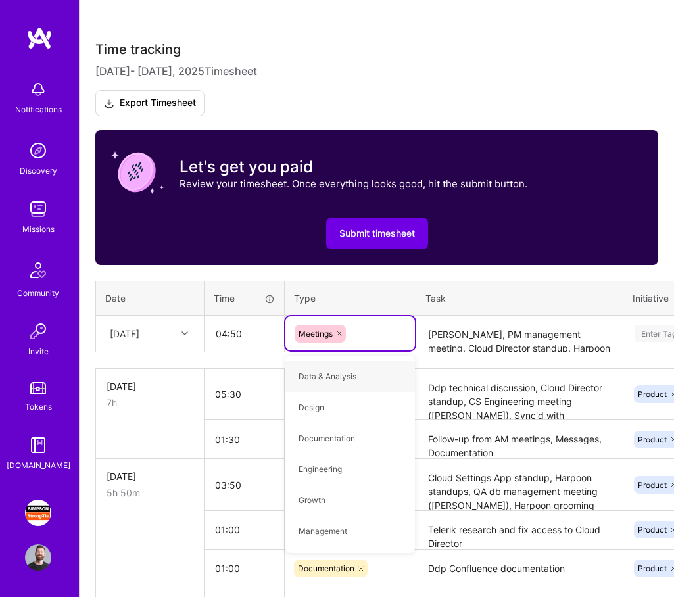
click at [520, 323] on textarea "[PERSON_NAME], PM management meeting, Cloud Director standup, Harpoon standup, …" at bounding box center [520, 334] width 204 height 35
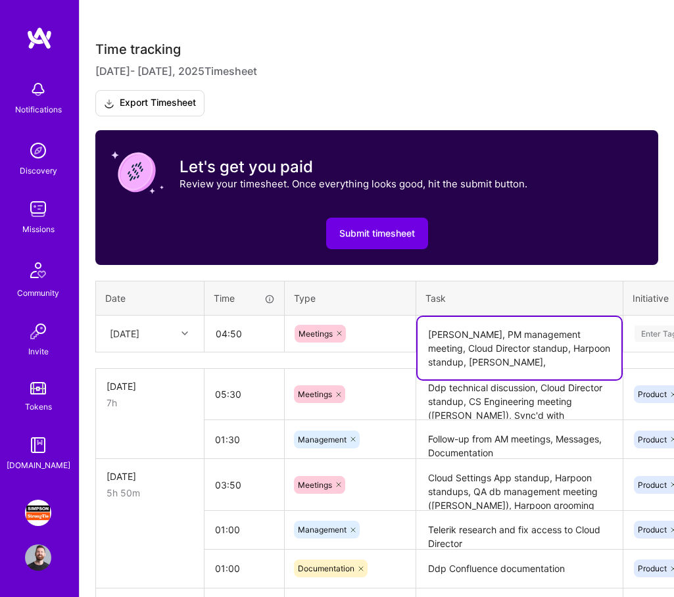
click at [544, 365] on textarea "[PERSON_NAME], PM management meeting, Cloud Director standup, Harpoon standup, …" at bounding box center [520, 348] width 204 height 63
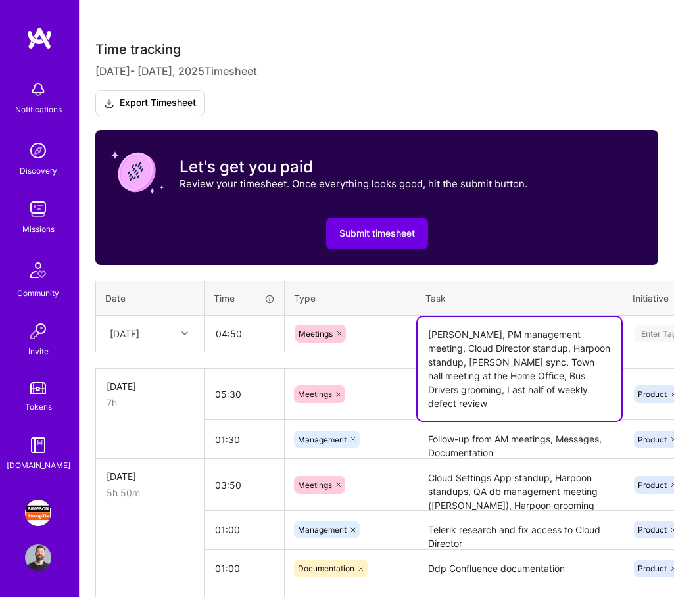
type textarea "[PERSON_NAME], PM management meeting, Cloud Director standup, Harpoon standup, …"
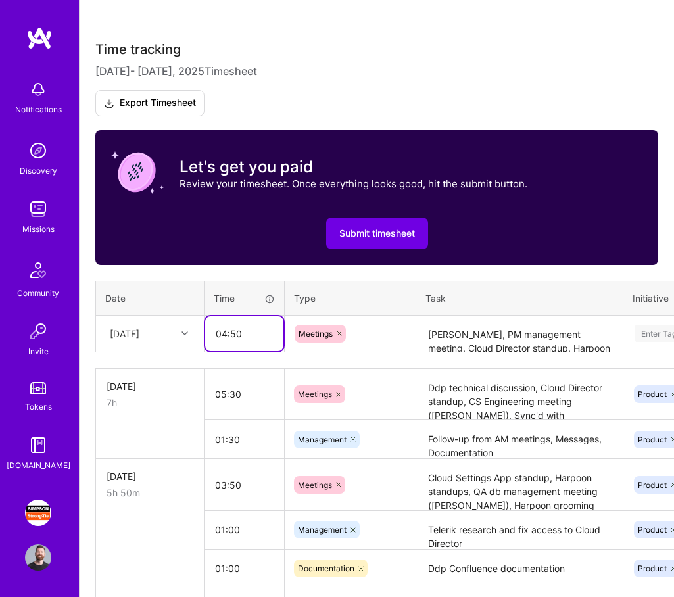
click at [213, 338] on input "04:50" at bounding box center [244, 334] width 78 height 35
click at [223, 338] on input "04:50" at bounding box center [244, 334] width 78 height 35
type input "05:00"
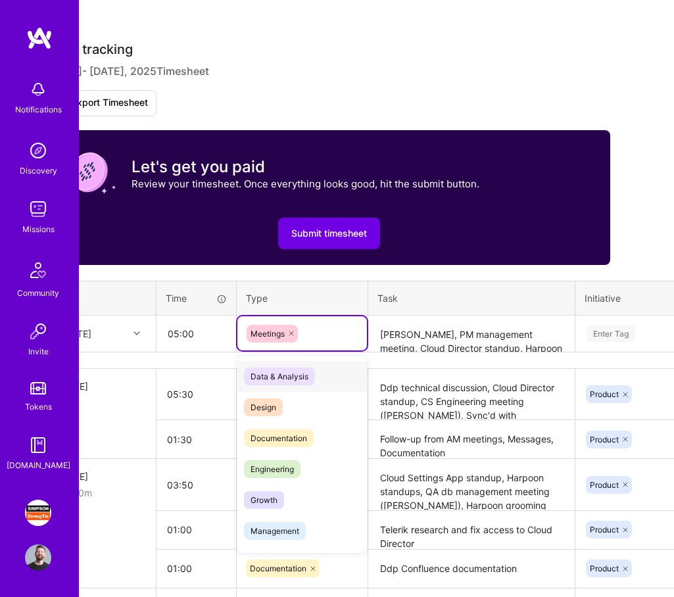
scroll to position [406, 51]
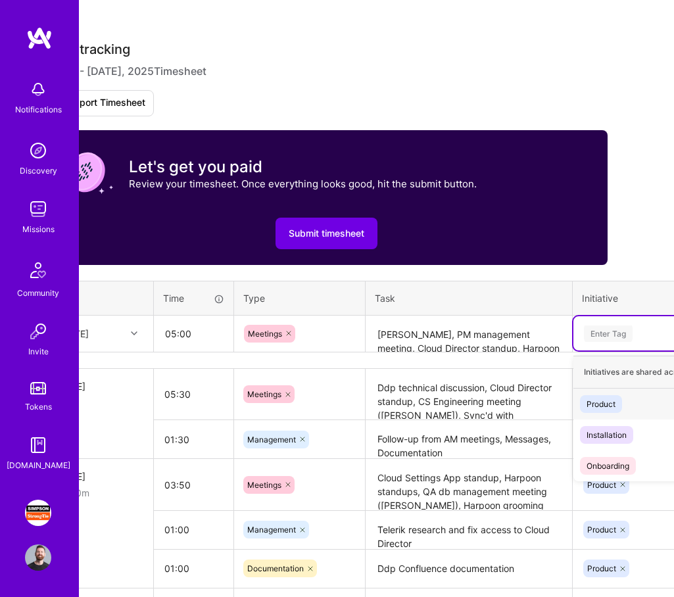
click at [595, 397] on div "Product" at bounding box center [601, 404] width 29 height 14
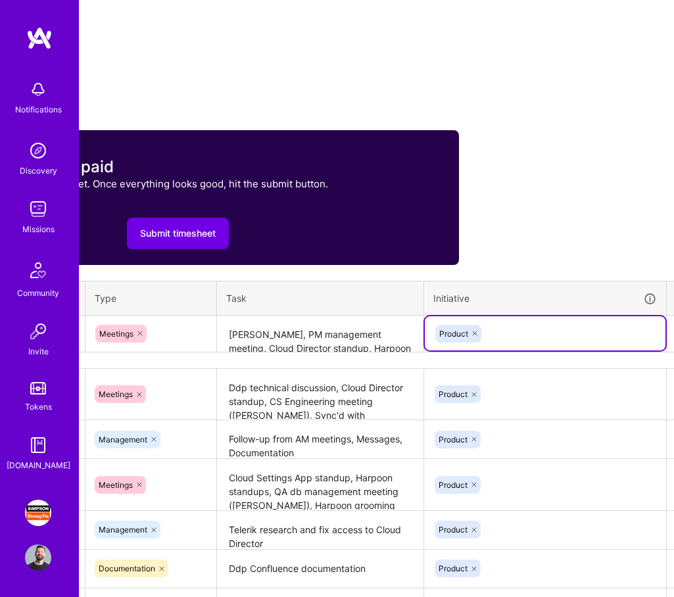
scroll to position [406, 236]
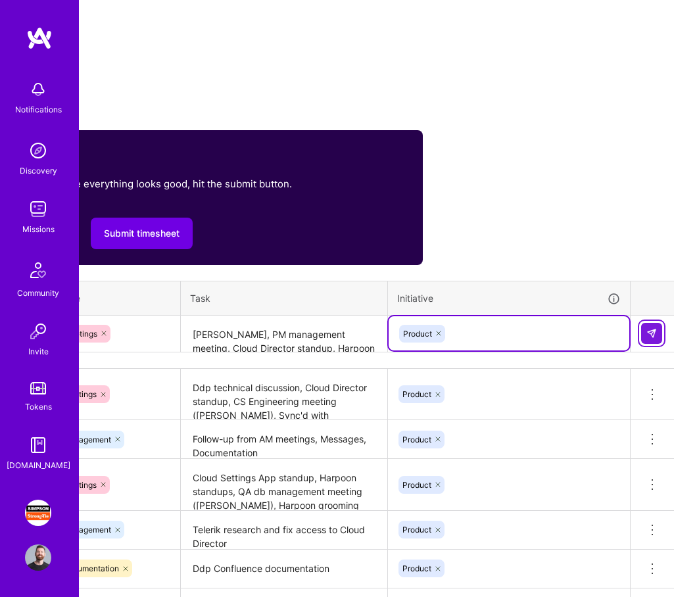
click at [653, 332] on img at bounding box center [652, 333] width 11 height 11
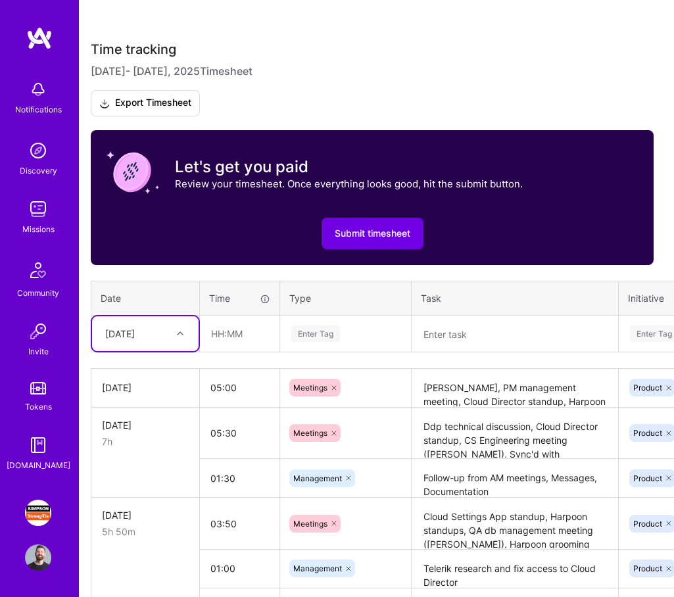
scroll to position [406, 0]
